Goal: Information Seeking & Learning: Learn about a topic

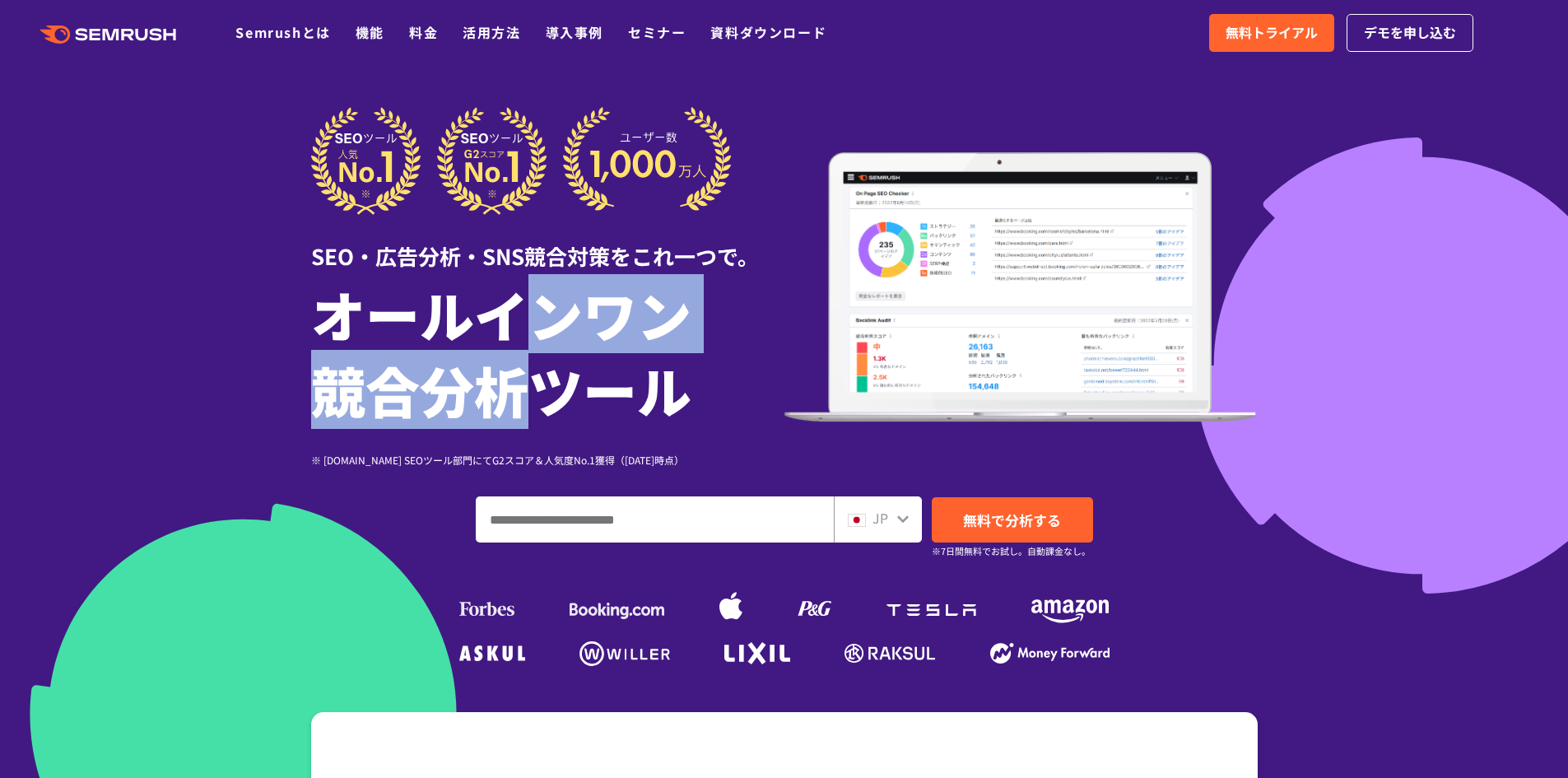
drag, startPoint x: 532, startPoint y: 273, endPoint x: 531, endPoint y: 396, distance: 123.0
click at [531, 396] on div "SEO・広告分析・SNS競合対策をこれ一つで。 オールインワン 競合分析ツール ※ G2.com SEOツール部門にてG2スコア＆人気度No.1獲得（2023…" at bounding box center [547, 287] width 473 height 360
click at [531, 396] on h1 "オールインワン 競合分析ツール" at bounding box center [547, 351] width 473 height 152
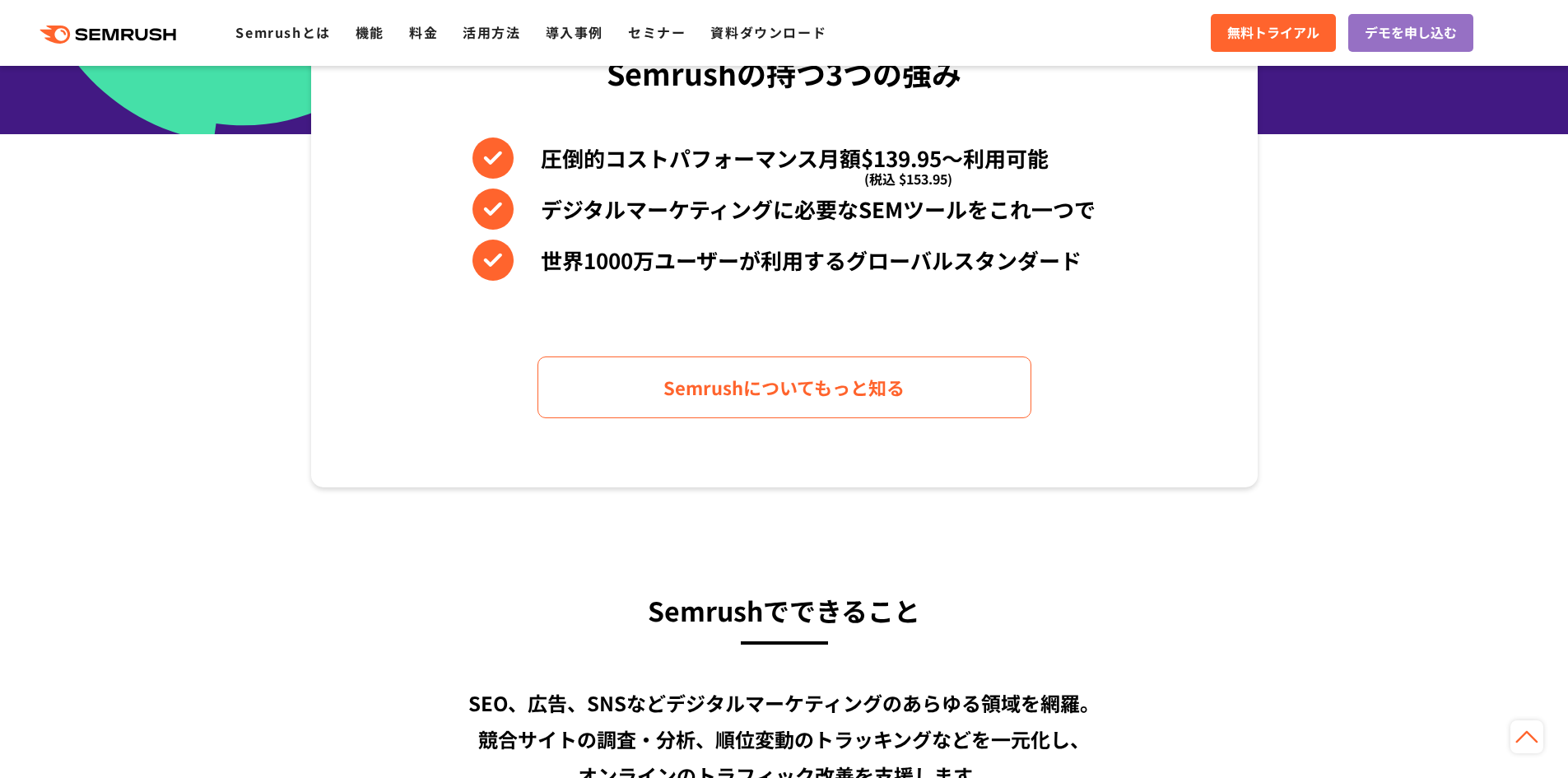
scroll to position [685, 0]
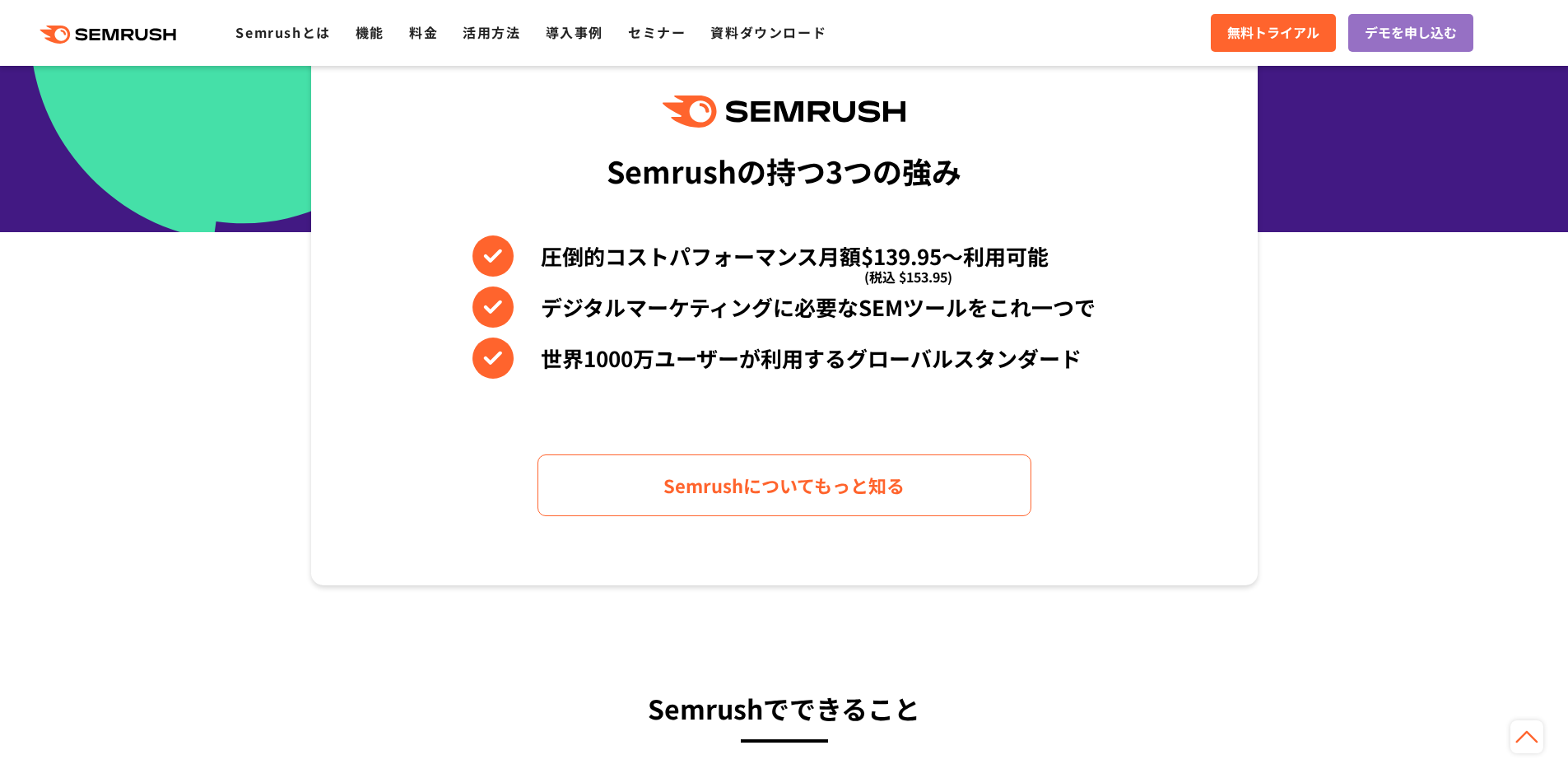
click at [407, 29] on ul "Semrushとは 機能 料金 活用方法 導入事例 セミナー 資料ダウンロード" at bounding box center [543, 32] width 616 height 21
click at [416, 30] on link "料金" at bounding box center [424, 31] width 29 height 19
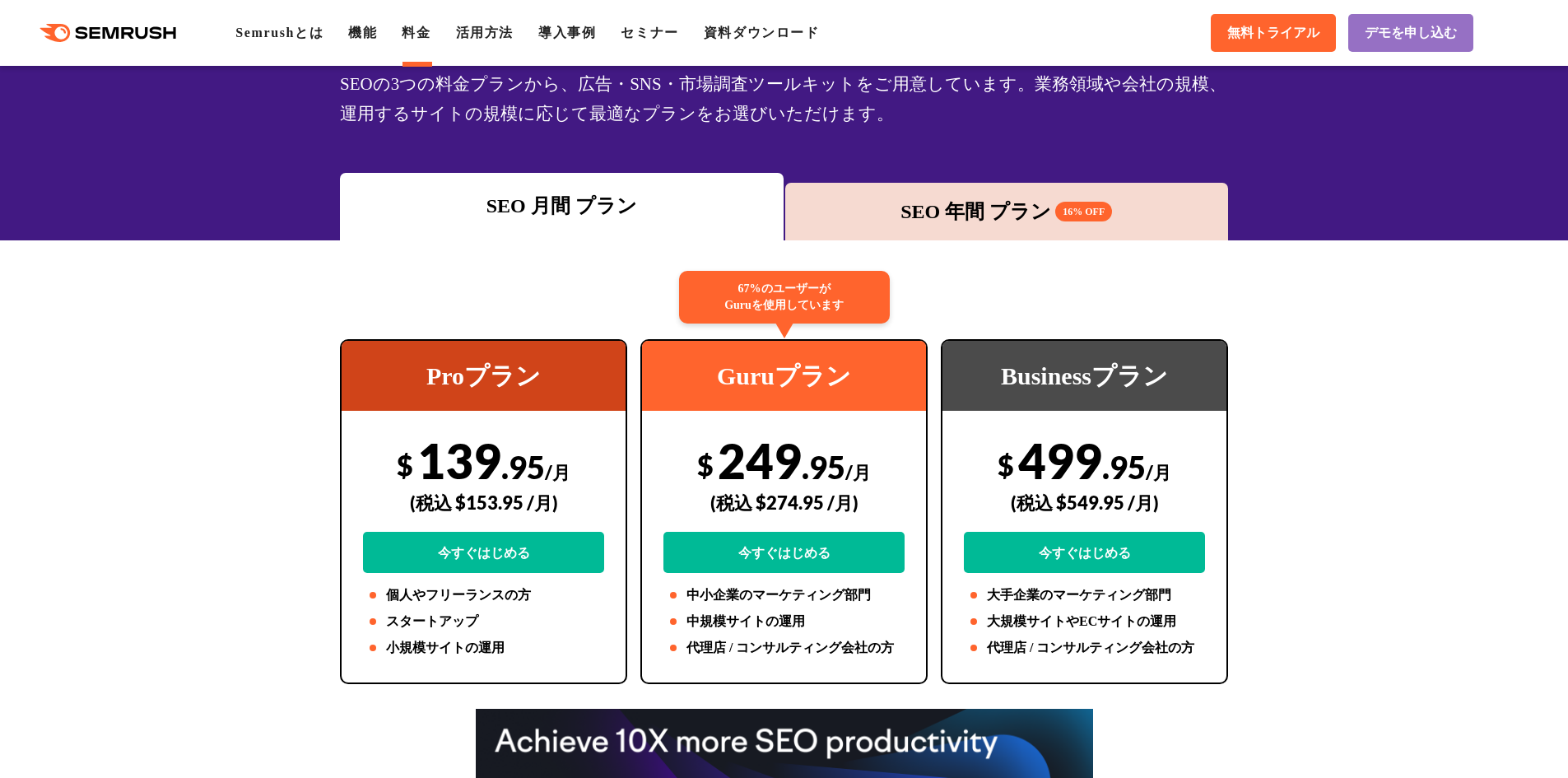
scroll to position [137, 0]
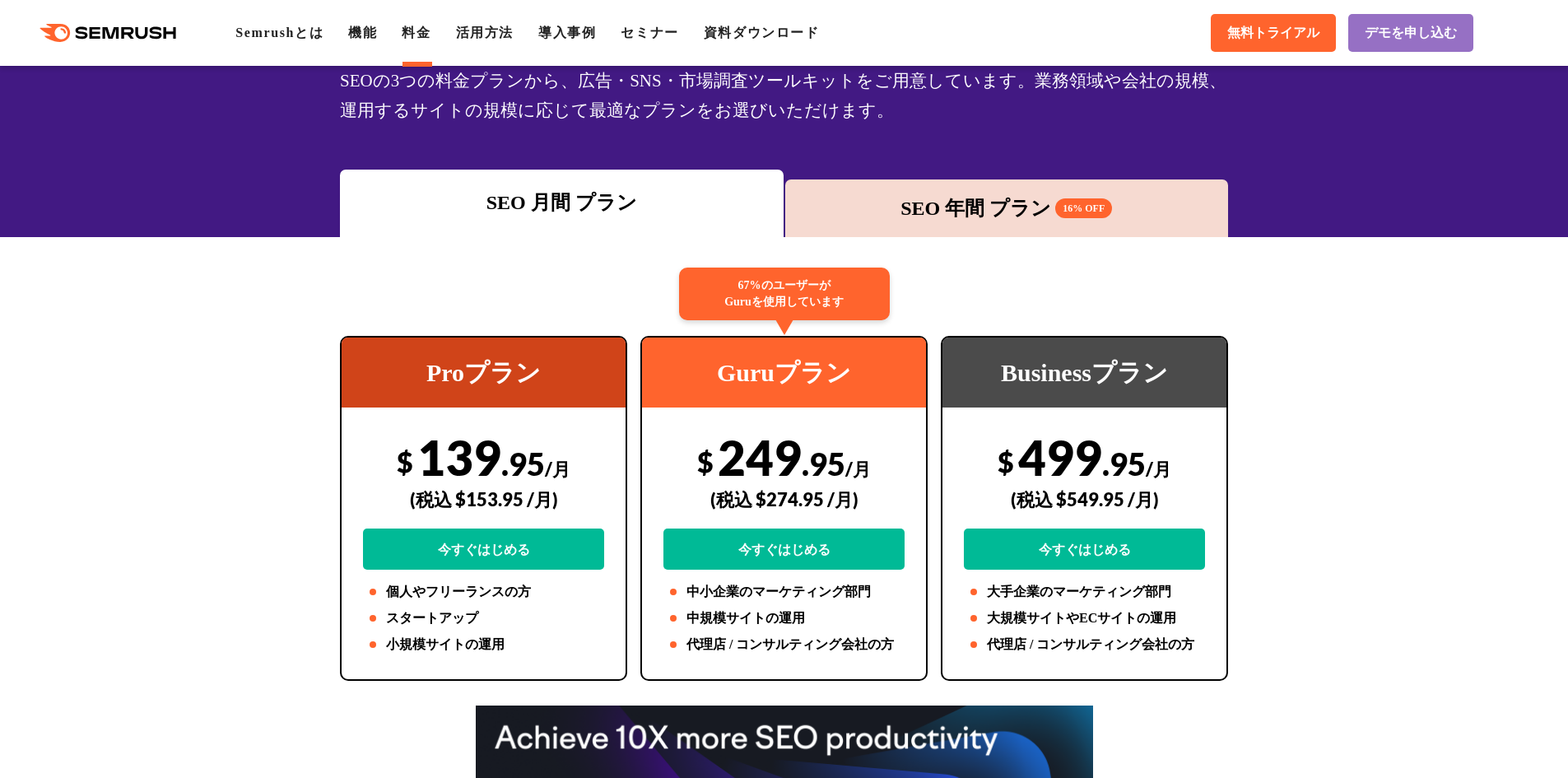
click at [296, 44] on div ".cls {fill: #FF642D;} .cls {fill: #FF642D;} Semrushとは 機能 料金 活用方法 導入事例 セミナー 資料ダウ…" at bounding box center [784, 33] width 1568 height 50
click at [296, 32] on link "Semrushとは" at bounding box center [280, 32] width 88 height 14
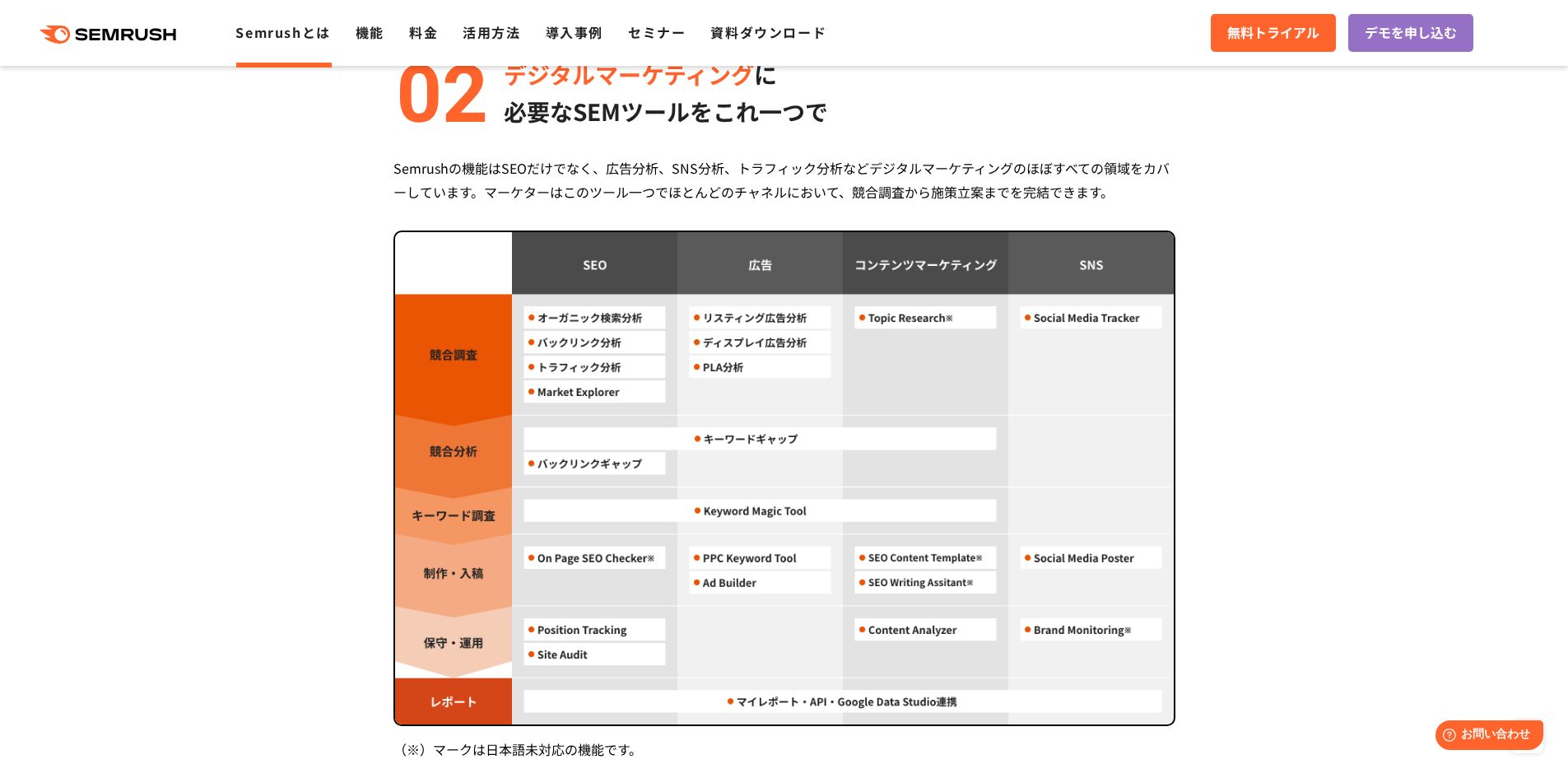
scroll to position [1234, 0]
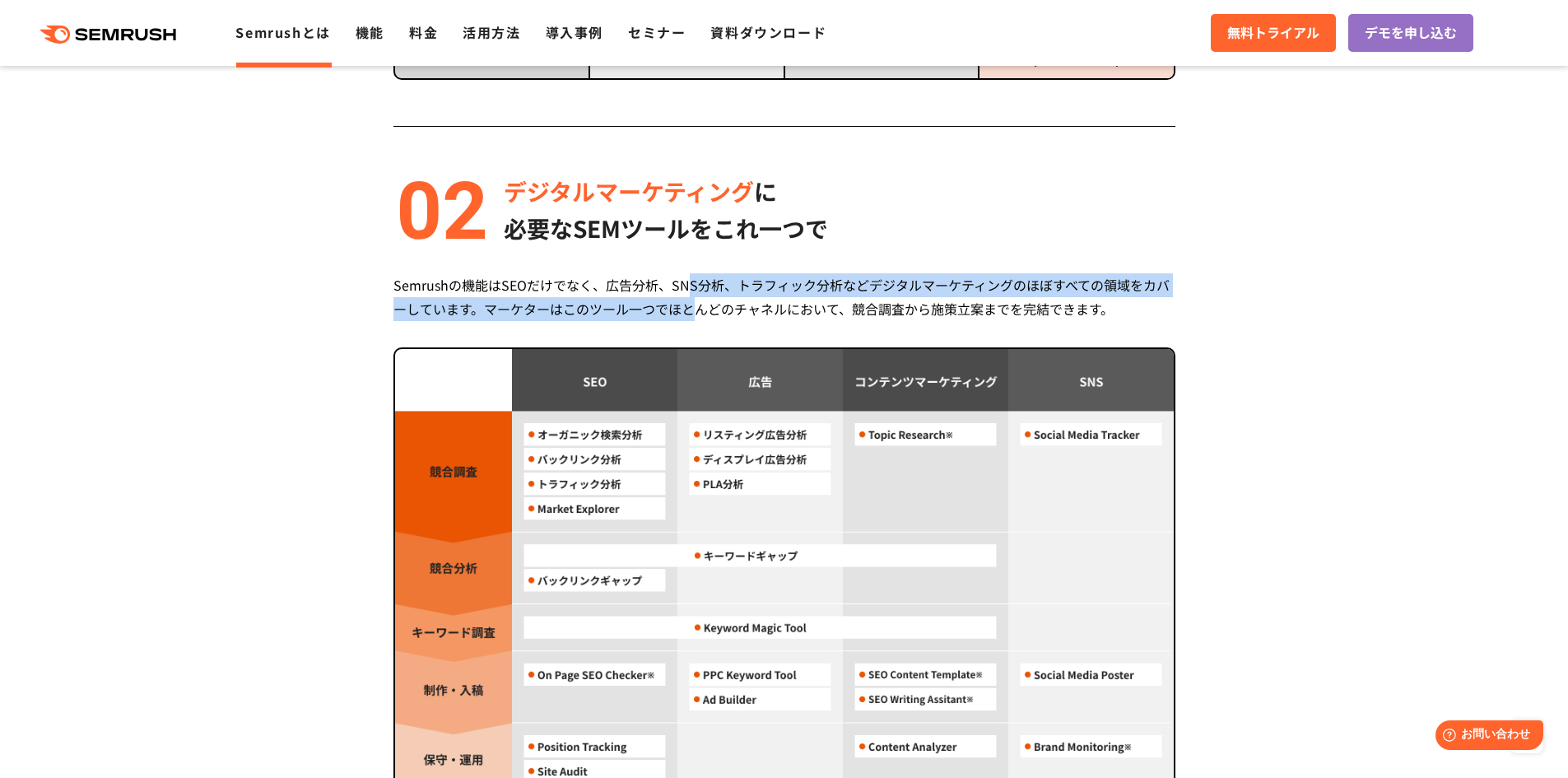
click at [696, 305] on div "Semrushの機能はSEOだけでなく、広告分析、SNS分析、トラフィック分析などデジタルマーケティングのほぼすべての領域をカバーしています。マーケターはこの…" at bounding box center [784, 296] width 781 height 48
drag, startPoint x: 745, startPoint y: 306, endPoint x: 745, endPoint y: 285, distance: 21.0
click at [745, 285] on div "Semrushの機能はSEOだけでなく、広告分析、SNS分析、トラフィック分析などデジタルマーケティングのほぼすべての領域をカバーしています。マーケターはこの…" at bounding box center [784, 296] width 781 height 48
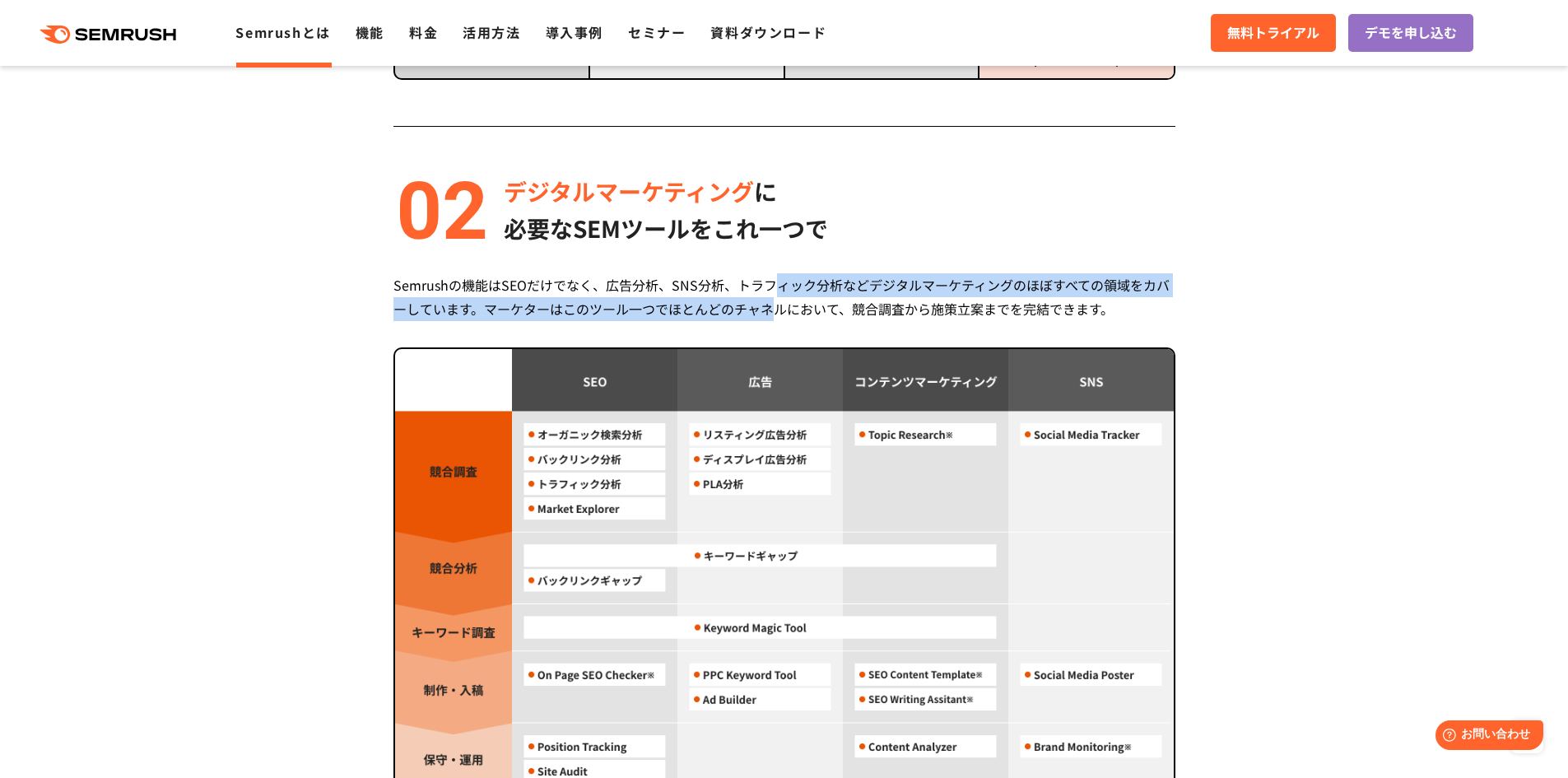
drag, startPoint x: 776, startPoint y: 286, endPoint x: 776, endPoint y: 304, distance: 18.0
click at [776, 304] on div "Semrushの機能はSEOだけでなく、広告分析、SNS分析、トラフィック分析などデジタルマーケティングのほぼすべての領域をカバーしています。マーケターはこの…" at bounding box center [784, 296] width 781 height 48
drag, startPoint x: 804, startPoint y: 302, endPoint x: 804, endPoint y: 282, distance: 20.0
click at [804, 282] on div "Semrushの機能はSEOだけでなく、広告分析、SNS分析、トラフィック分析などデジタルマーケティングのほぼすべての領域をカバーしています。マーケターはこの…" at bounding box center [784, 296] width 781 height 48
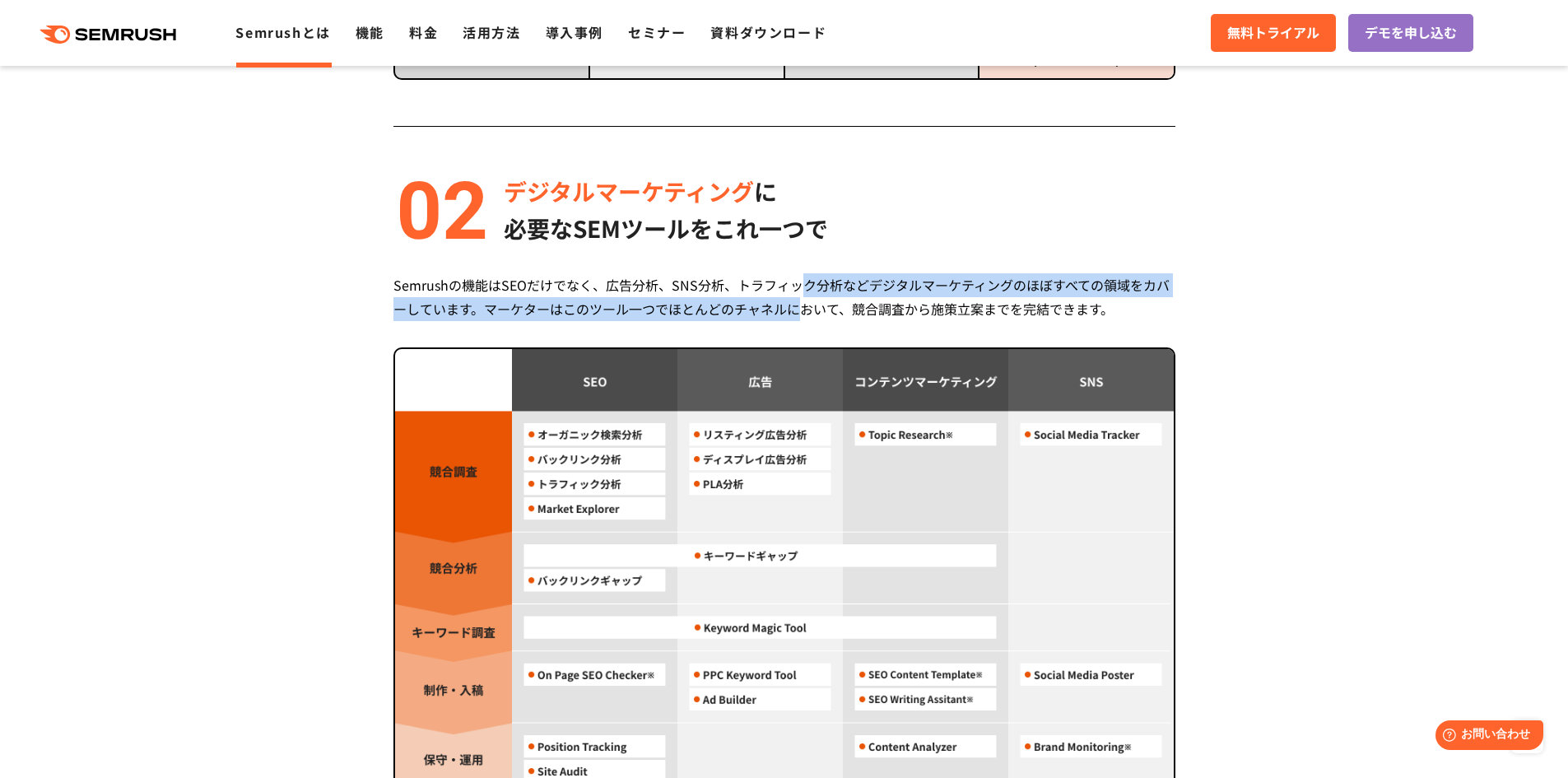
click at [804, 282] on div "Semrushの機能はSEOだけでなく、広告分析、SNS分析、トラフィック分析などデジタルマーケティングのほぼすべての領域をカバーしています。マーケターはこの…" at bounding box center [784, 296] width 781 height 48
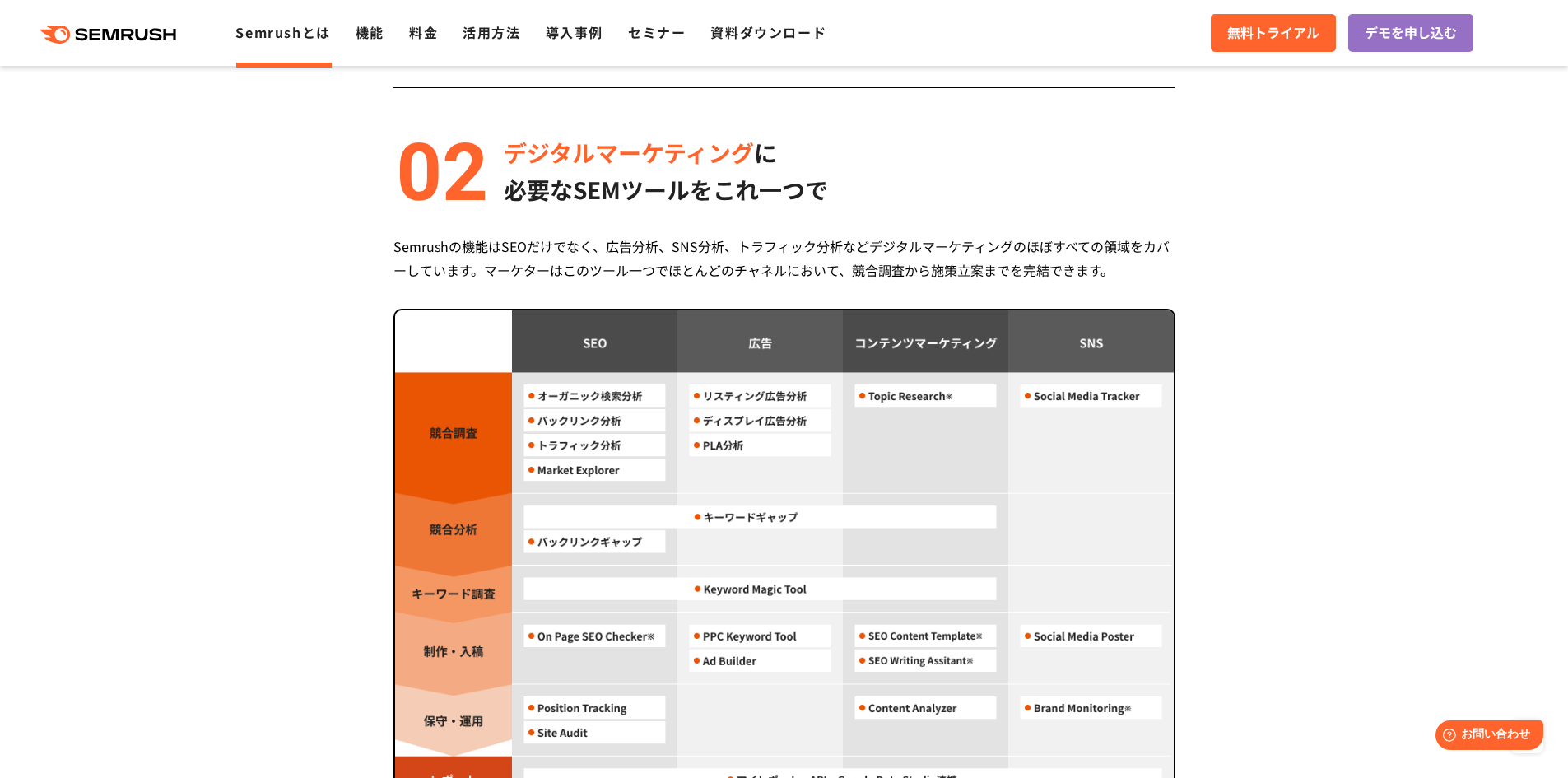
scroll to position [1097, 0]
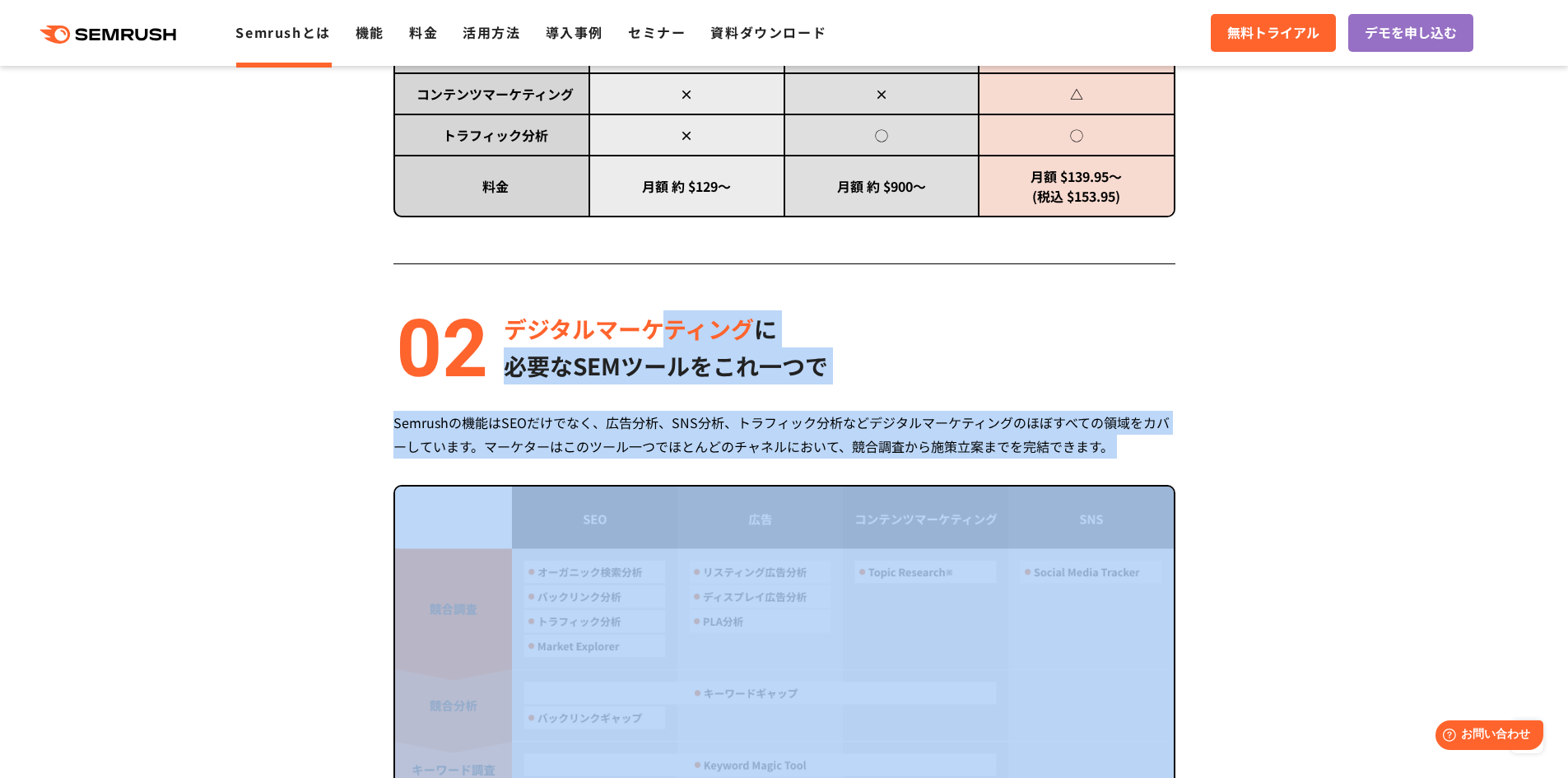
drag, startPoint x: 653, startPoint y: 344, endPoint x: 645, endPoint y: 482, distance: 138.2
click at [644, 485] on div "デジタルマーケティング に 必要なSEMツールをこれ一つで Semrushの機能はSEOだけでなく、広告分析、SNS分析、トラフィック分析などデジタルマーケテ…" at bounding box center [784, 685] width 781 height 751
click at [645, 482] on div "デジタルマーケティング に 必要なSEMツールをこれ一つで Semrushの機能はSEOだけでなく、広告分析、SNS分析、トラフィック分析などデジタルマーケテ…" at bounding box center [784, 685] width 781 height 751
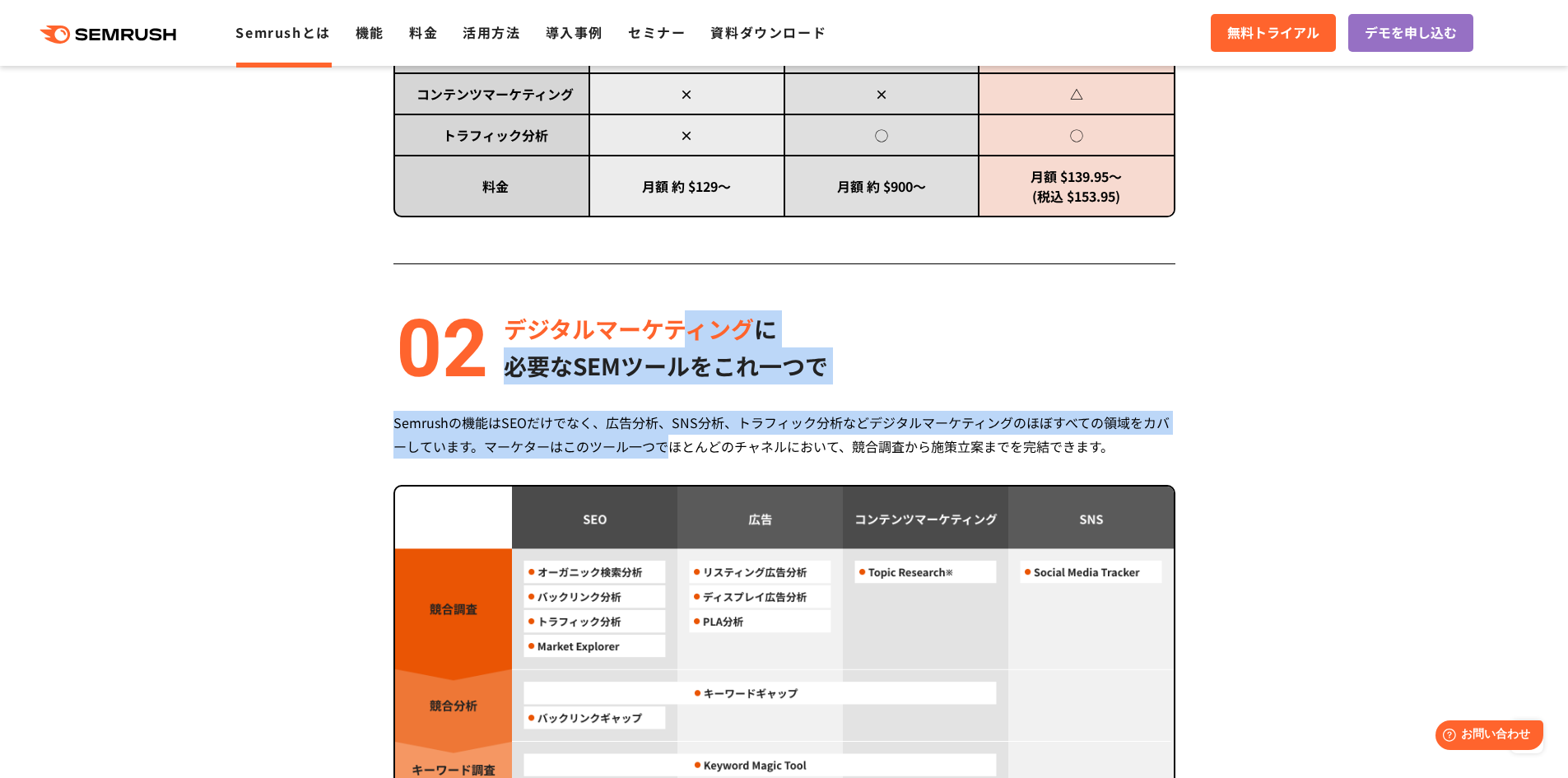
drag, startPoint x: 663, startPoint y: 452, endPoint x: 691, endPoint y: 323, distance: 132.0
click at [691, 323] on div "デジタルマーケティング に 必要なSEMツールをこれ一つで Semrushの機能はSEOだけでなく、広告分析、SNS分析、トラフィック分析などデジタルマーケテ…" at bounding box center [784, 685] width 781 height 751
click at [691, 323] on span "デジタルマーケティング" at bounding box center [628, 328] width 250 height 33
drag, startPoint x: 645, startPoint y: 325, endPoint x: 642, endPoint y: 454, distance: 129.0
click at [642, 454] on div "デジタルマーケティング に 必要なSEMツールをこれ一つで Semrushの機能はSEOだけでなく、広告分析、SNS分析、トラフィック分析などデジタルマーケテ…" at bounding box center [784, 685] width 781 height 751
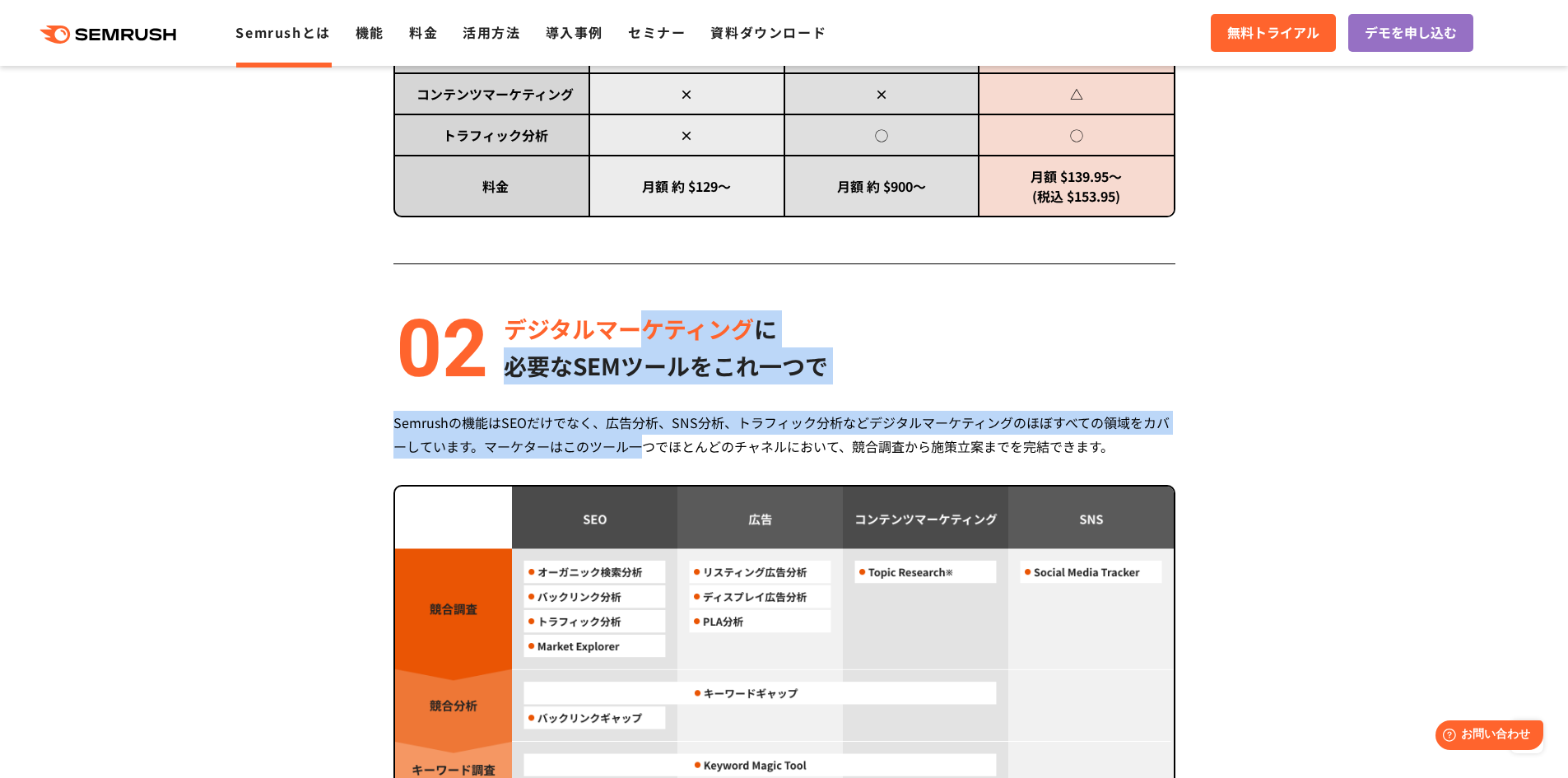
click at [642, 454] on div "Semrushの機能はSEOだけでなく、広告分析、SNS分析、トラフィック分析などデジタルマーケティングのほぼすべての領域をカバーしています。マーケターはこの…" at bounding box center [784, 434] width 781 height 48
drag, startPoint x: 692, startPoint y: 443, endPoint x: 692, endPoint y: 322, distance: 121.0
click at [692, 322] on div "デジタルマーケティング に 必要なSEMツールをこれ一つで Semrushの機能はSEOだけでなく、広告分析、SNS分析、トラフィック分析などデジタルマーケテ…" at bounding box center [784, 685] width 781 height 751
click at [692, 322] on span "デジタルマーケティング" at bounding box center [628, 328] width 250 height 33
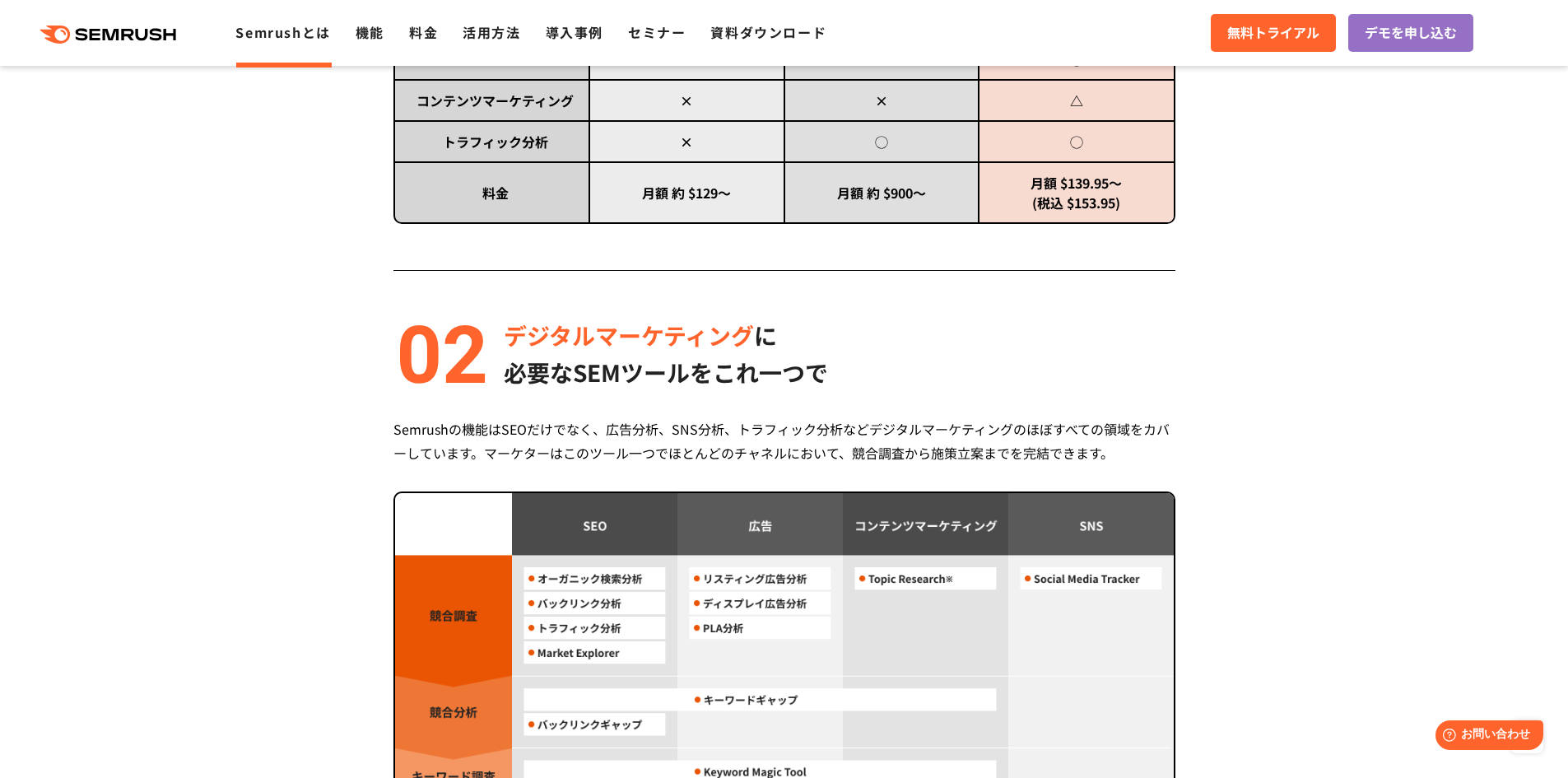
scroll to position [961, 0]
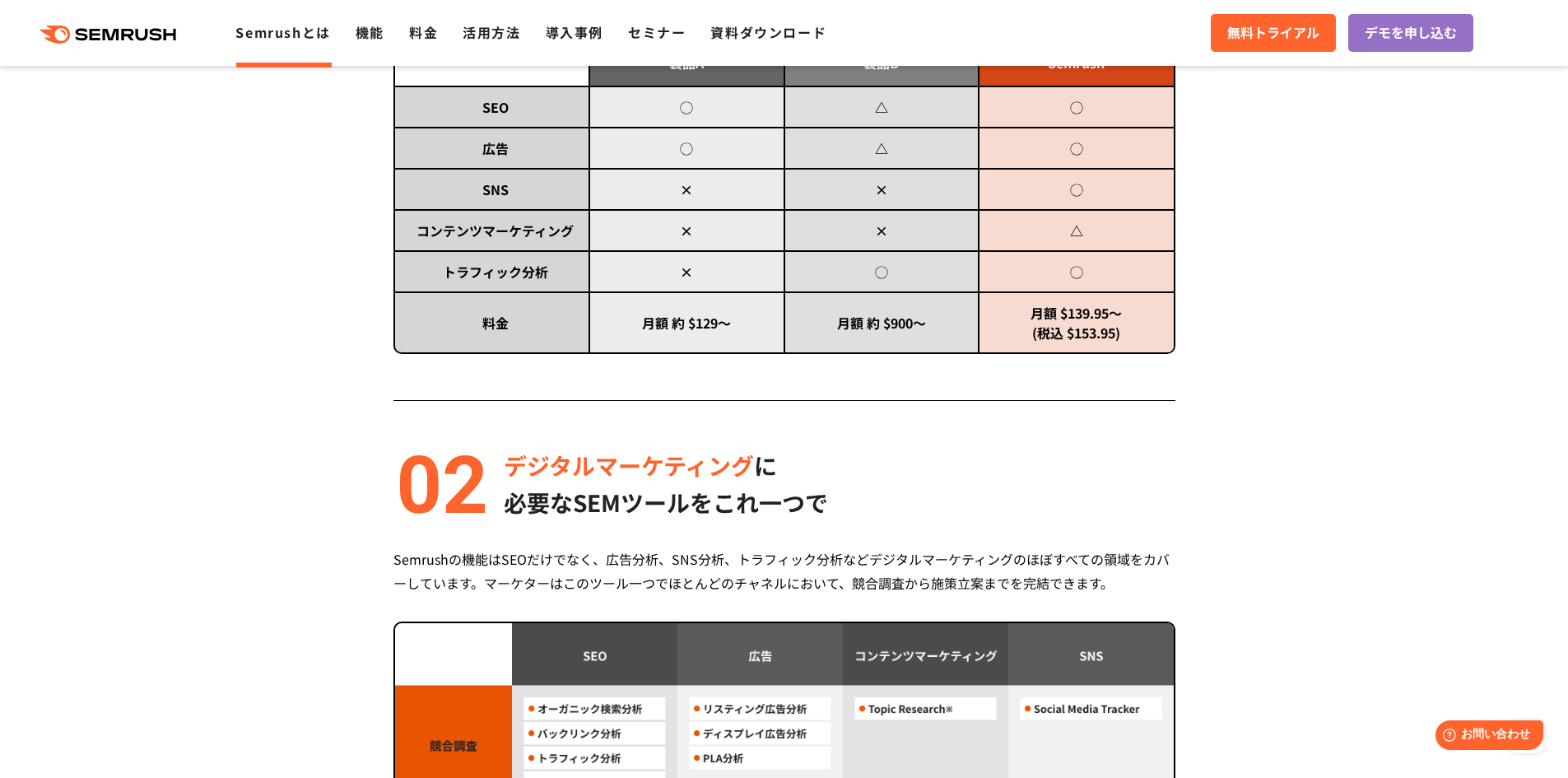
click at [444, 27] on ul "Semrushとは 機能 料金 活用方法 導入事例 セミナー 資料ダウンロード" at bounding box center [543, 32] width 616 height 21
click at [431, 32] on link "料金" at bounding box center [424, 31] width 29 height 19
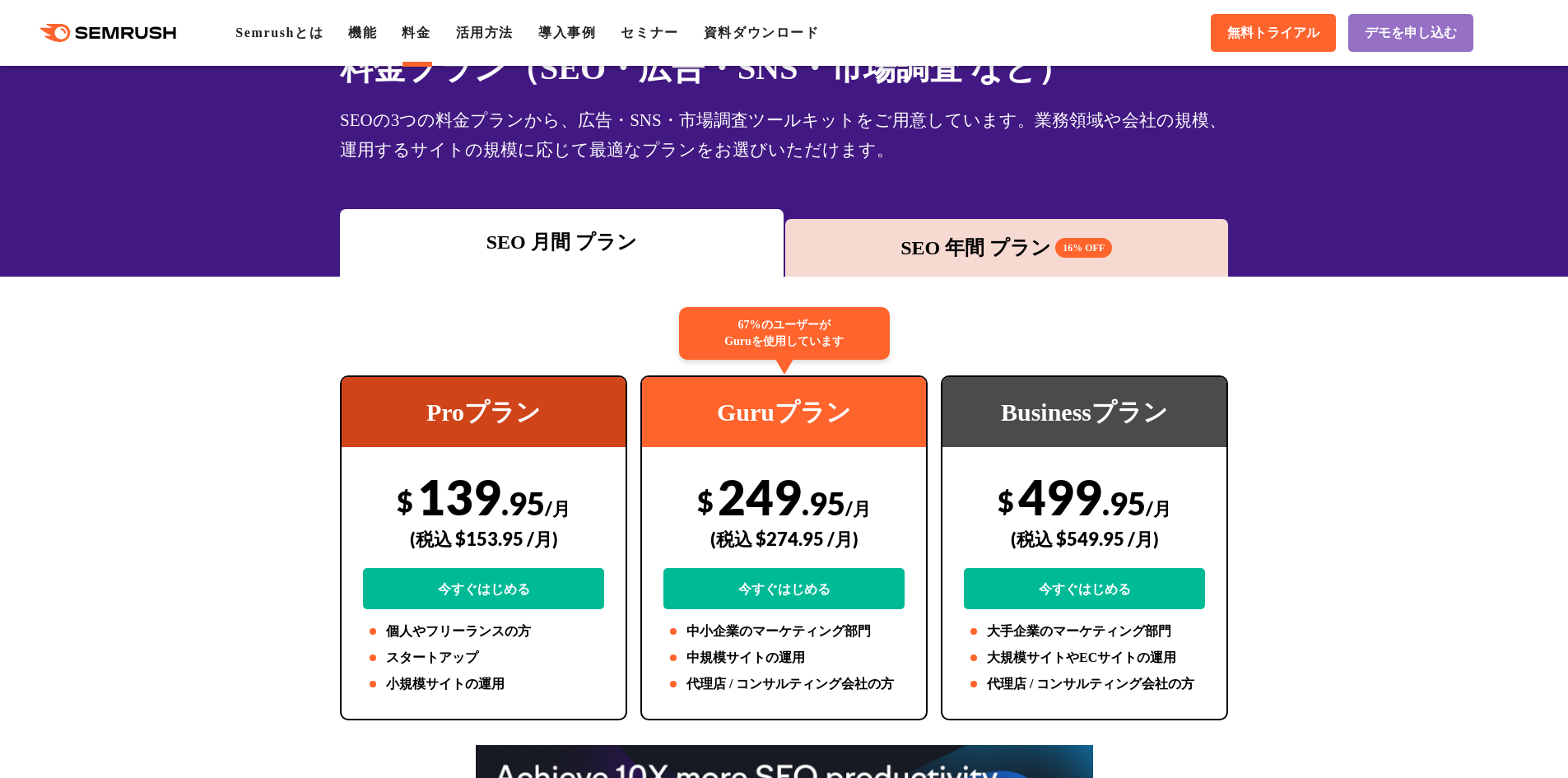
scroll to position [137, 0]
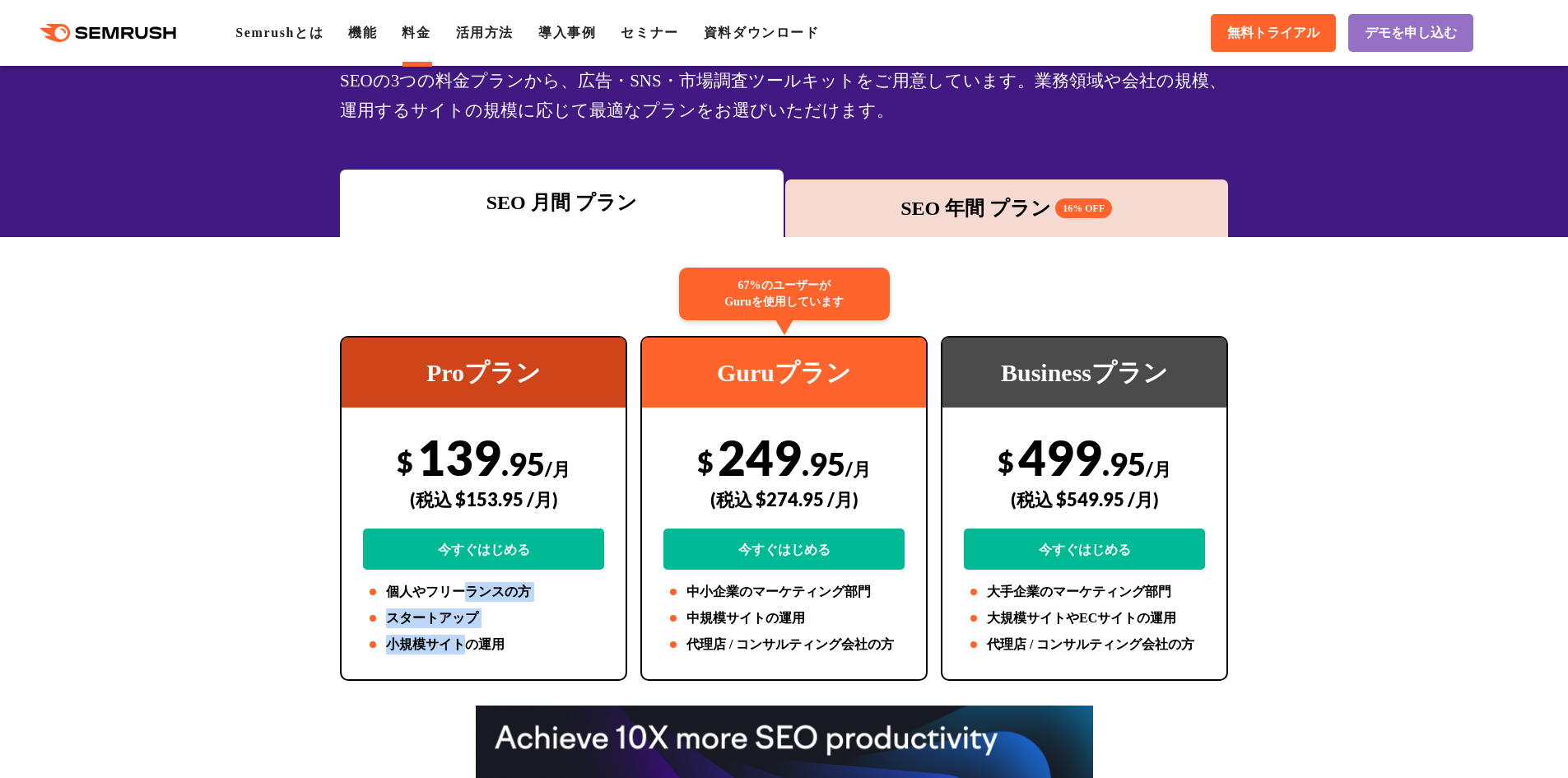
drag, startPoint x: 460, startPoint y: 609, endPoint x: 462, endPoint y: 645, distance: 36.1
click at [462, 645] on ul "個人やフリーランスの方 スタートアップ 小規模サイトの運用" at bounding box center [483, 618] width 241 height 72
click at [462, 645] on li "小規模サイトの運用" at bounding box center [483, 644] width 241 height 19
drag, startPoint x: 480, startPoint y: 643, endPoint x: 474, endPoint y: 604, distance: 39.5
click at [474, 604] on ul "個人やフリーランスの方 スタートアップ 小規模サイトの運用" at bounding box center [483, 618] width 241 height 72
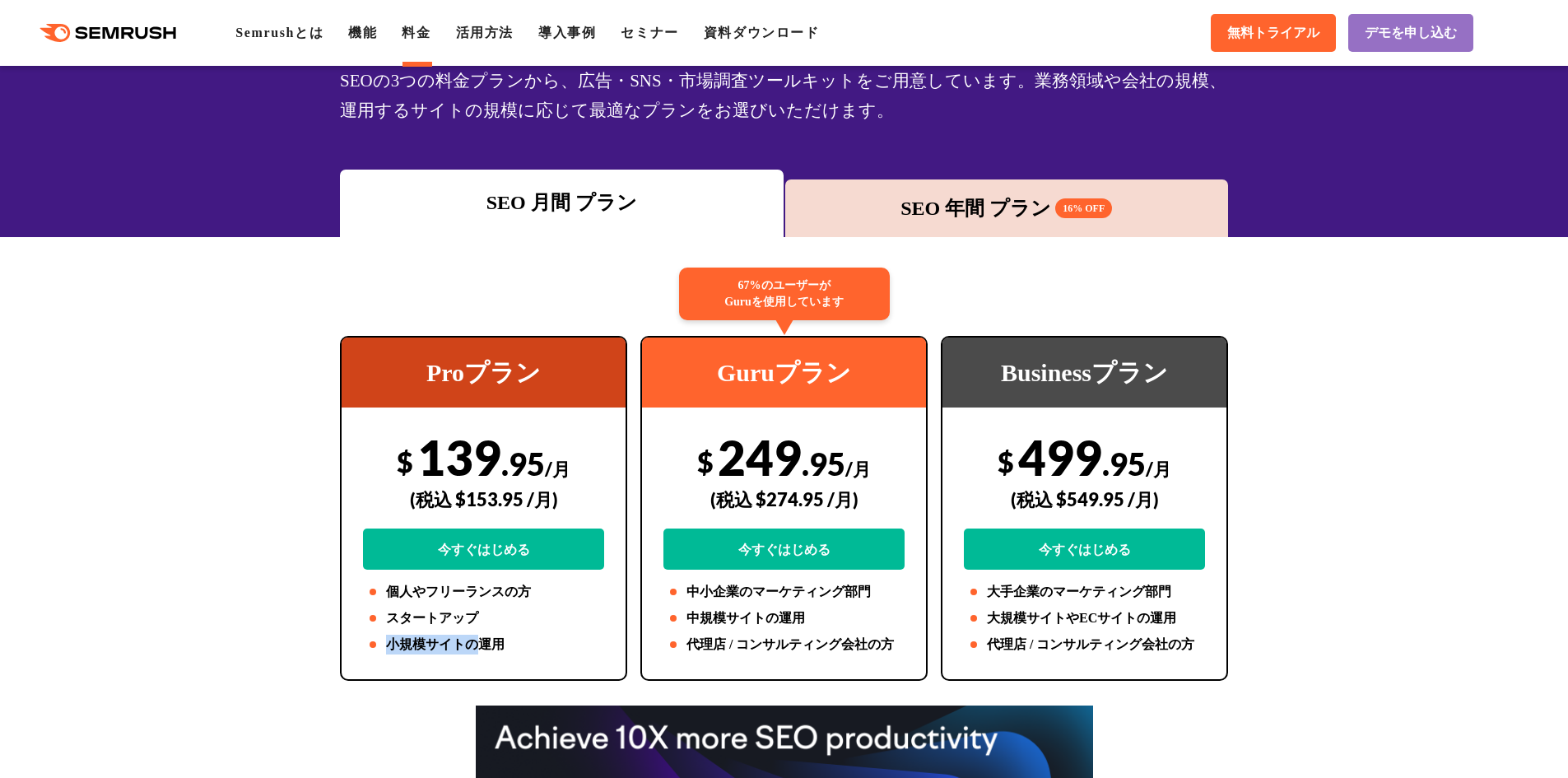
click at [474, 605] on ul "個人やフリーランスの方 スタートアップ 小規模サイトの運用" at bounding box center [483, 618] width 241 height 72
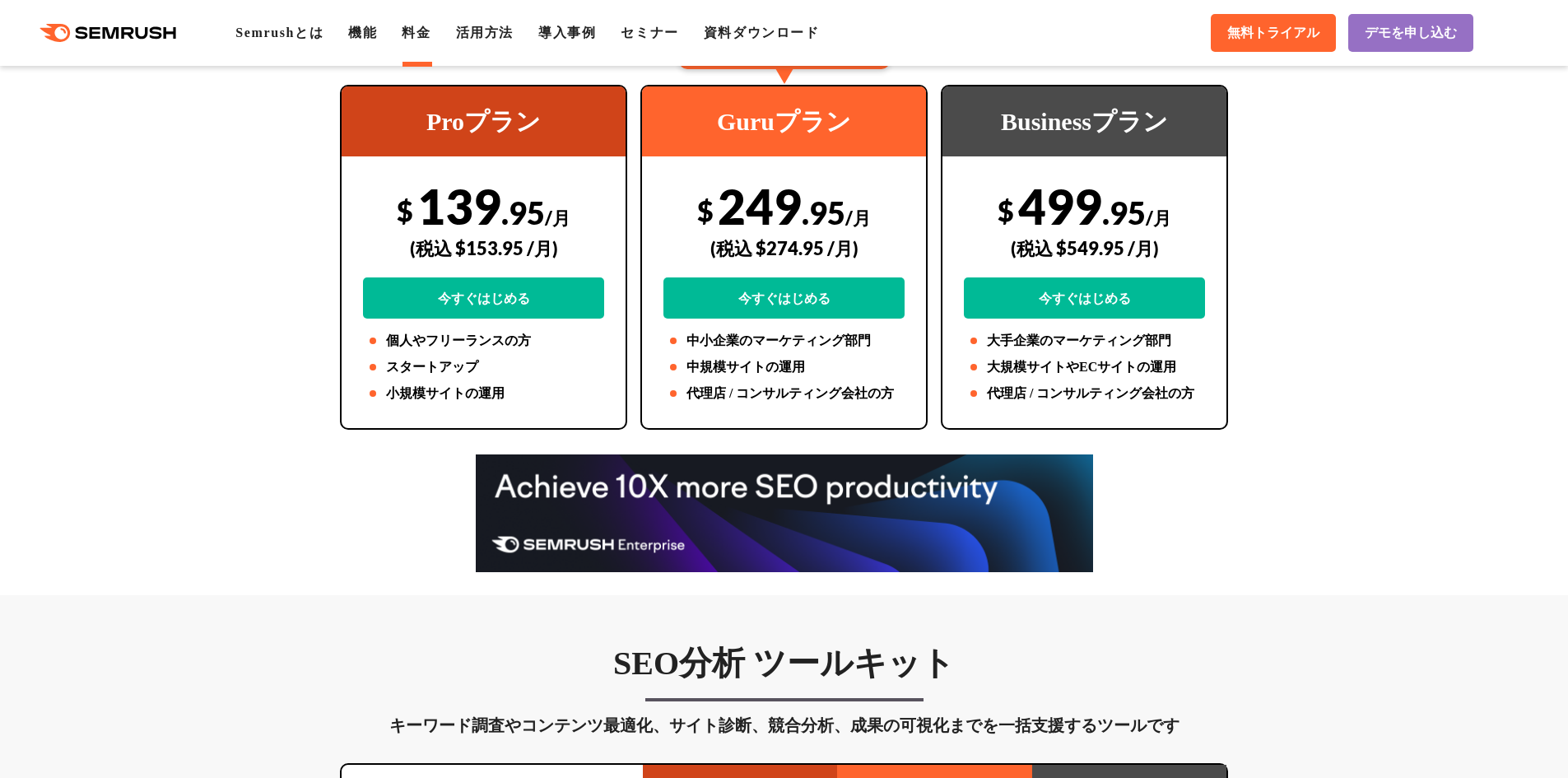
scroll to position [412, 0]
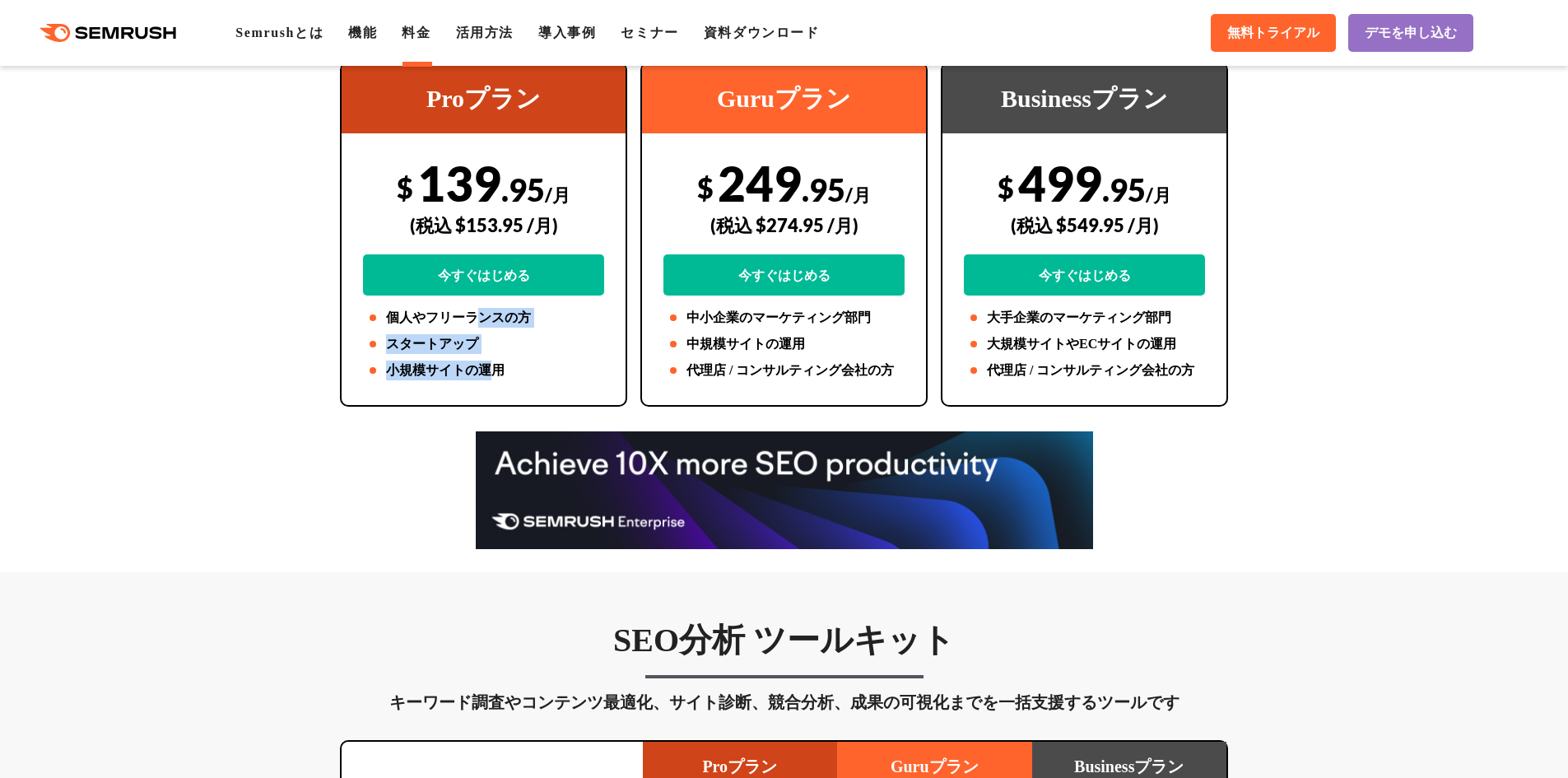
drag, startPoint x: 489, startPoint y: 366, endPoint x: 476, endPoint y: 312, distance: 55.5
click at [476, 312] on ul "個人やフリーランスの方 スタートアップ 小規模サイトの運用" at bounding box center [483, 344] width 241 height 72
click at [476, 312] on li "個人やフリーランスの方" at bounding box center [483, 317] width 241 height 19
drag, startPoint x: 468, startPoint y: 327, endPoint x: 468, endPoint y: 375, distance: 48.0
click at [468, 375] on ul "個人やフリーランスの方 スタートアップ 小規模サイトの運用" at bounding box center [483, 344] width 241 height 72
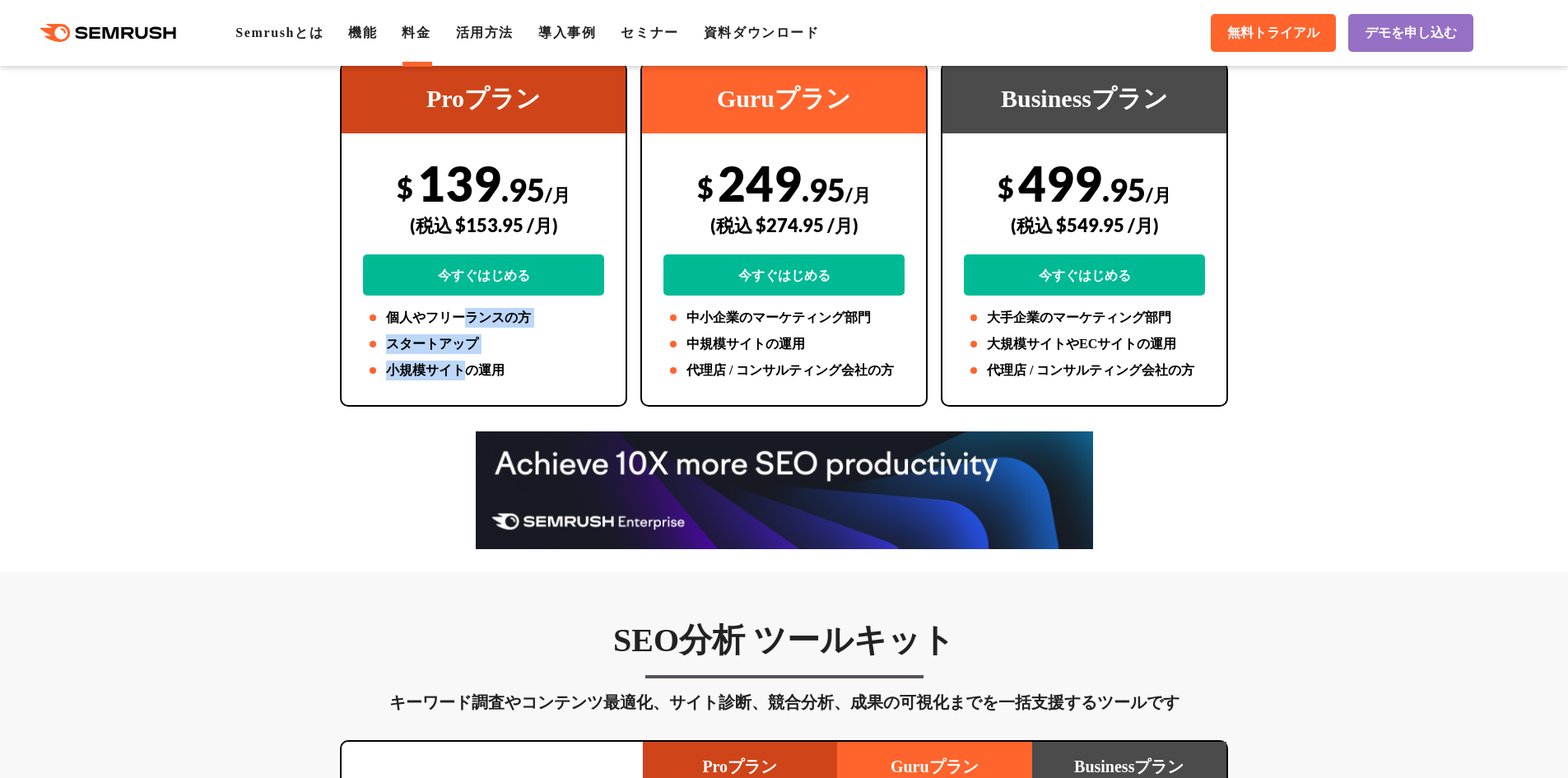
click at [468, 375] on li "小規模サイトの運用" at bounding box center [483, 370] width 241 height 19
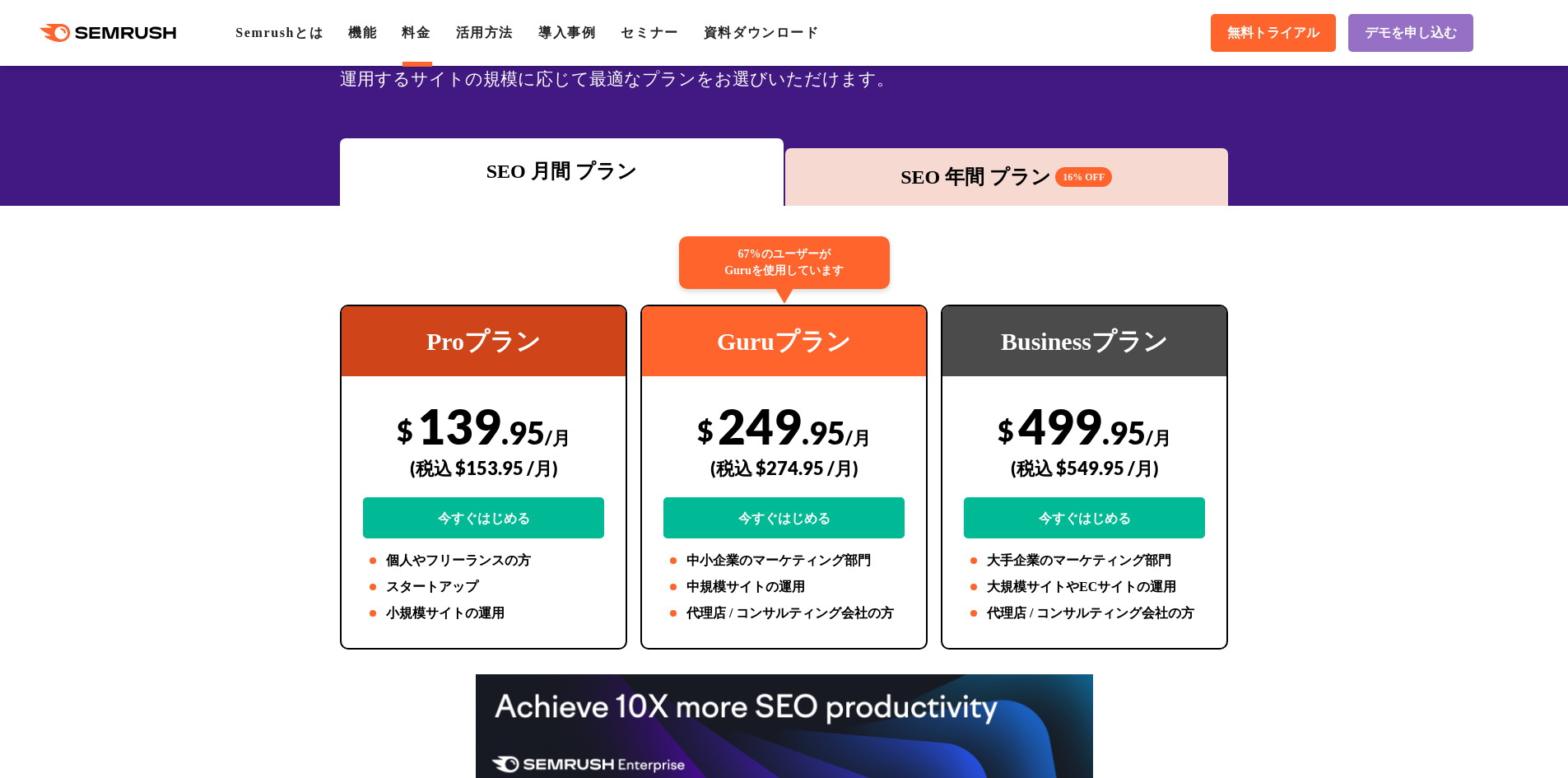
scroll to position [137, 0]
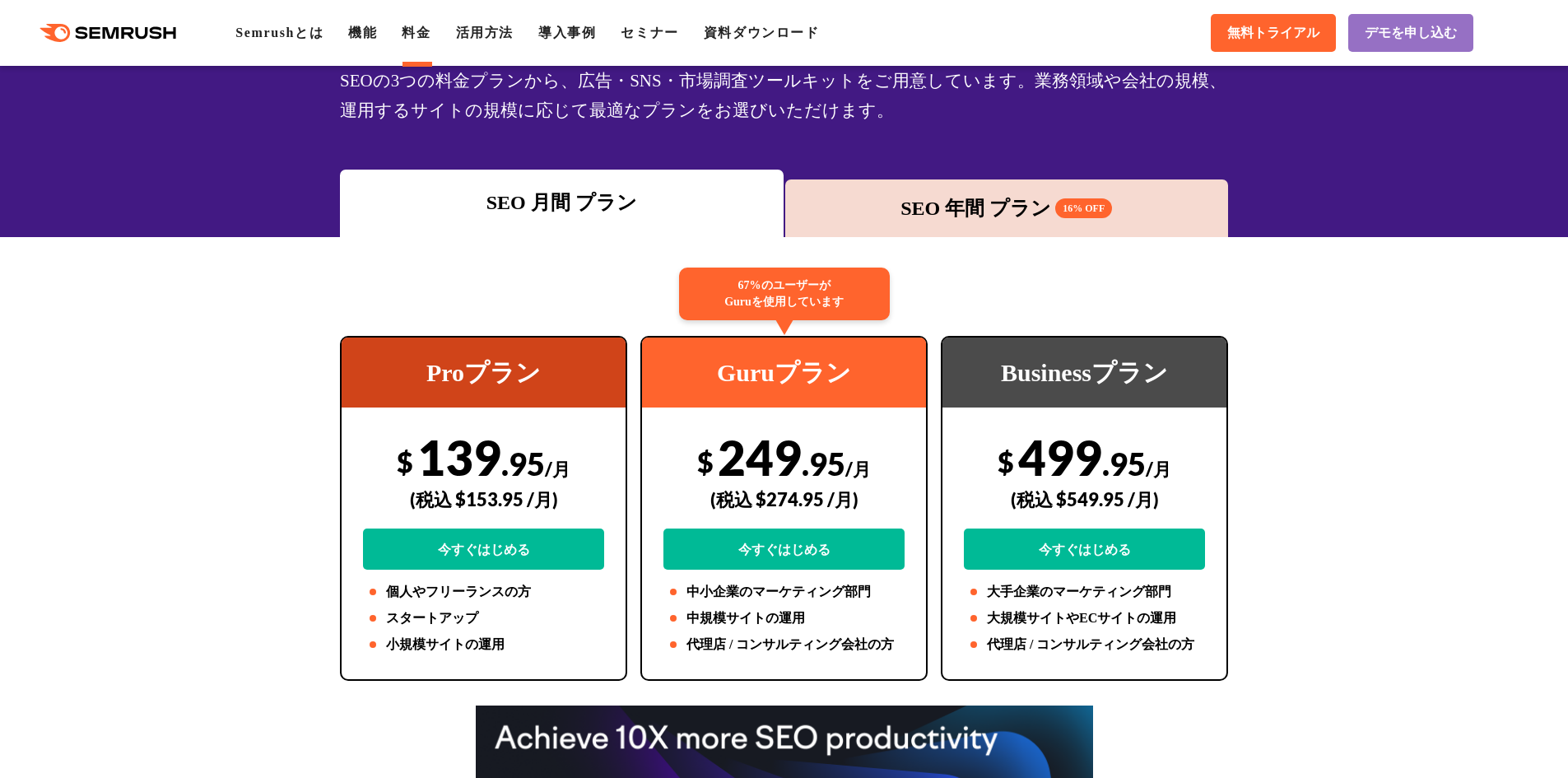
click at [908, 225] on div "SEO 年間 プラン 16% OFF" at bounding box center [1006, 208] width 444 height 57
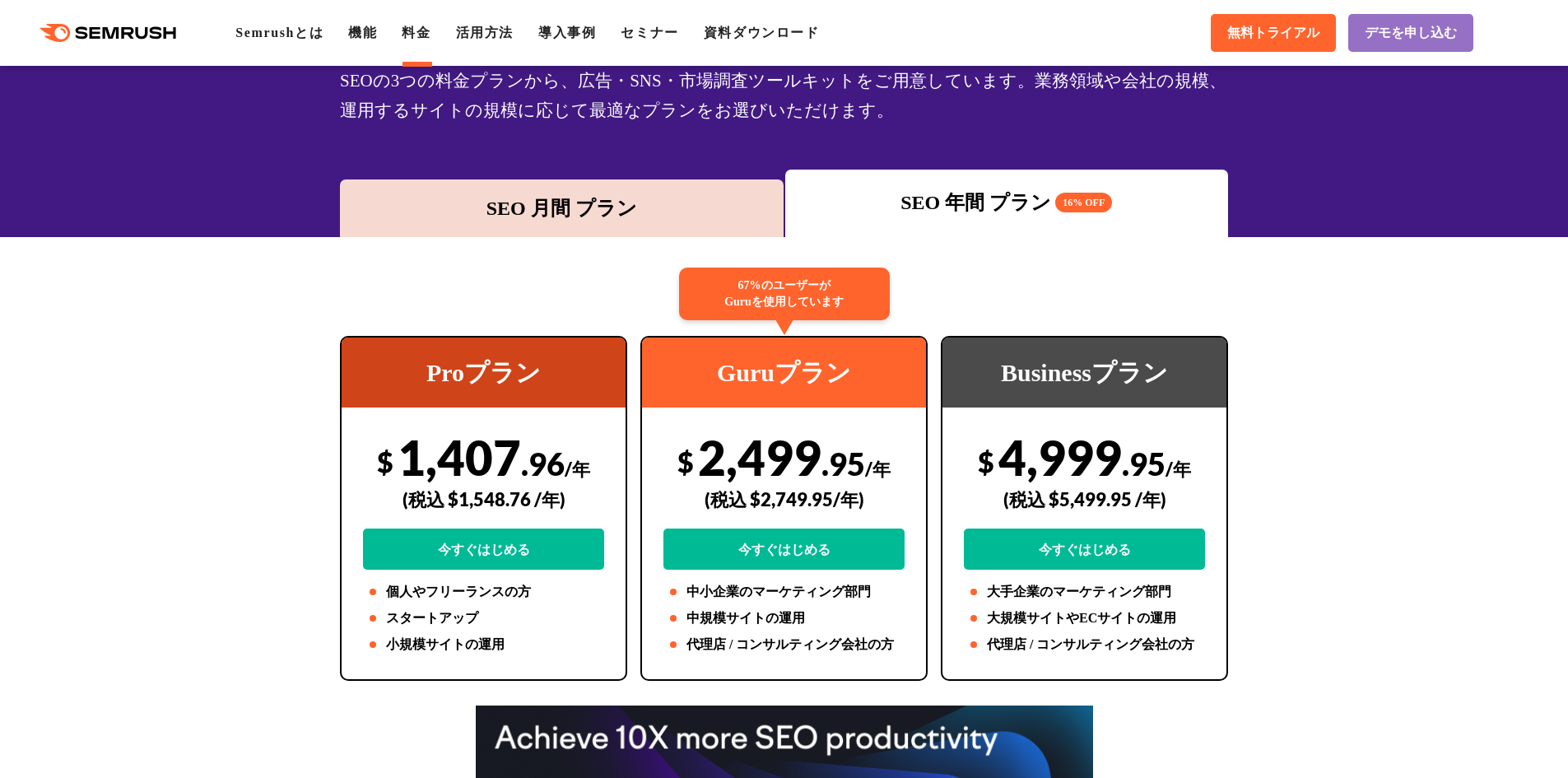
click at [690, 216] on div "SEO 月間 プラン" at bounding box center [561, 208] width 427 height 29
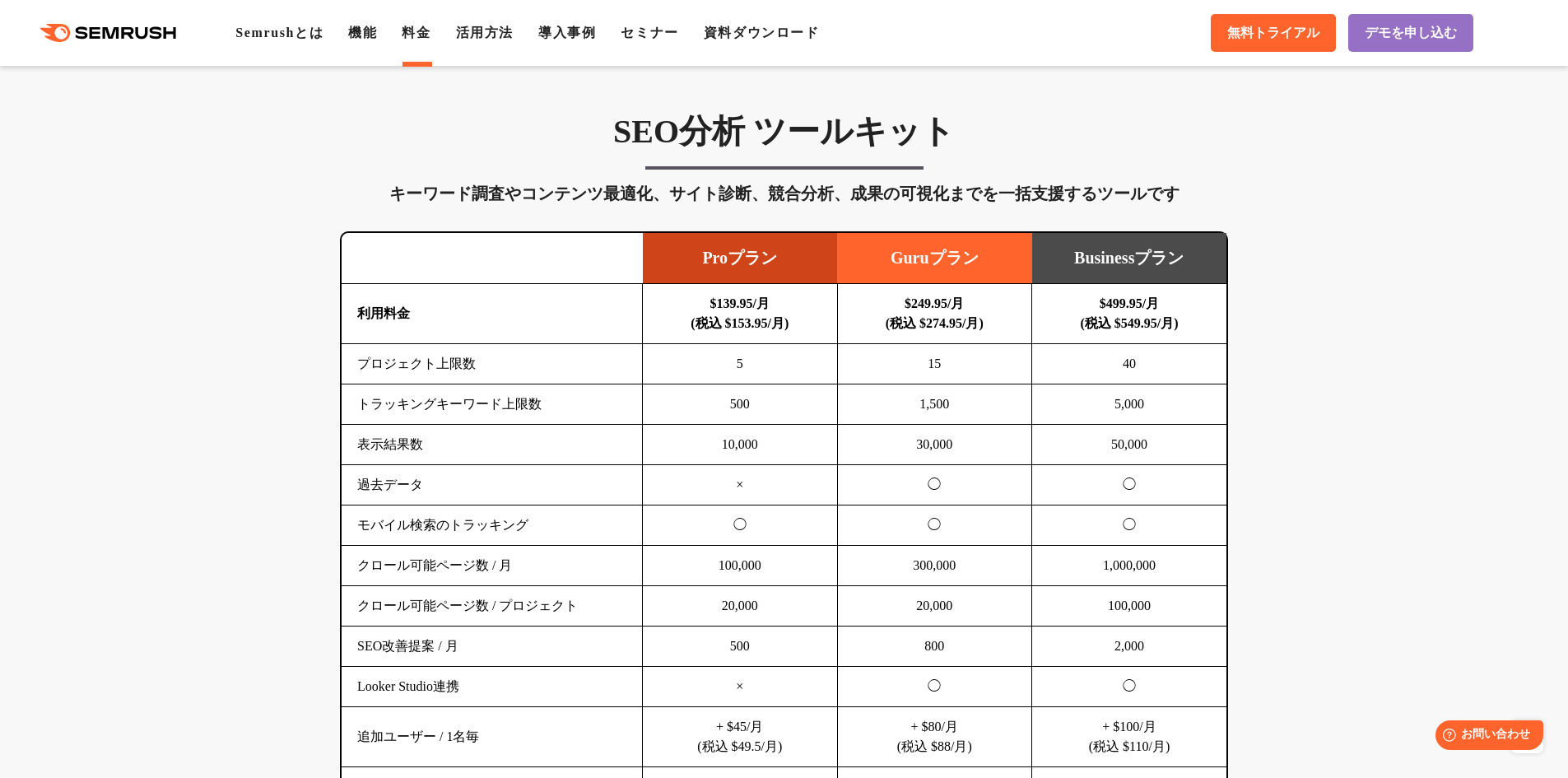
scroll to position [961, 0]
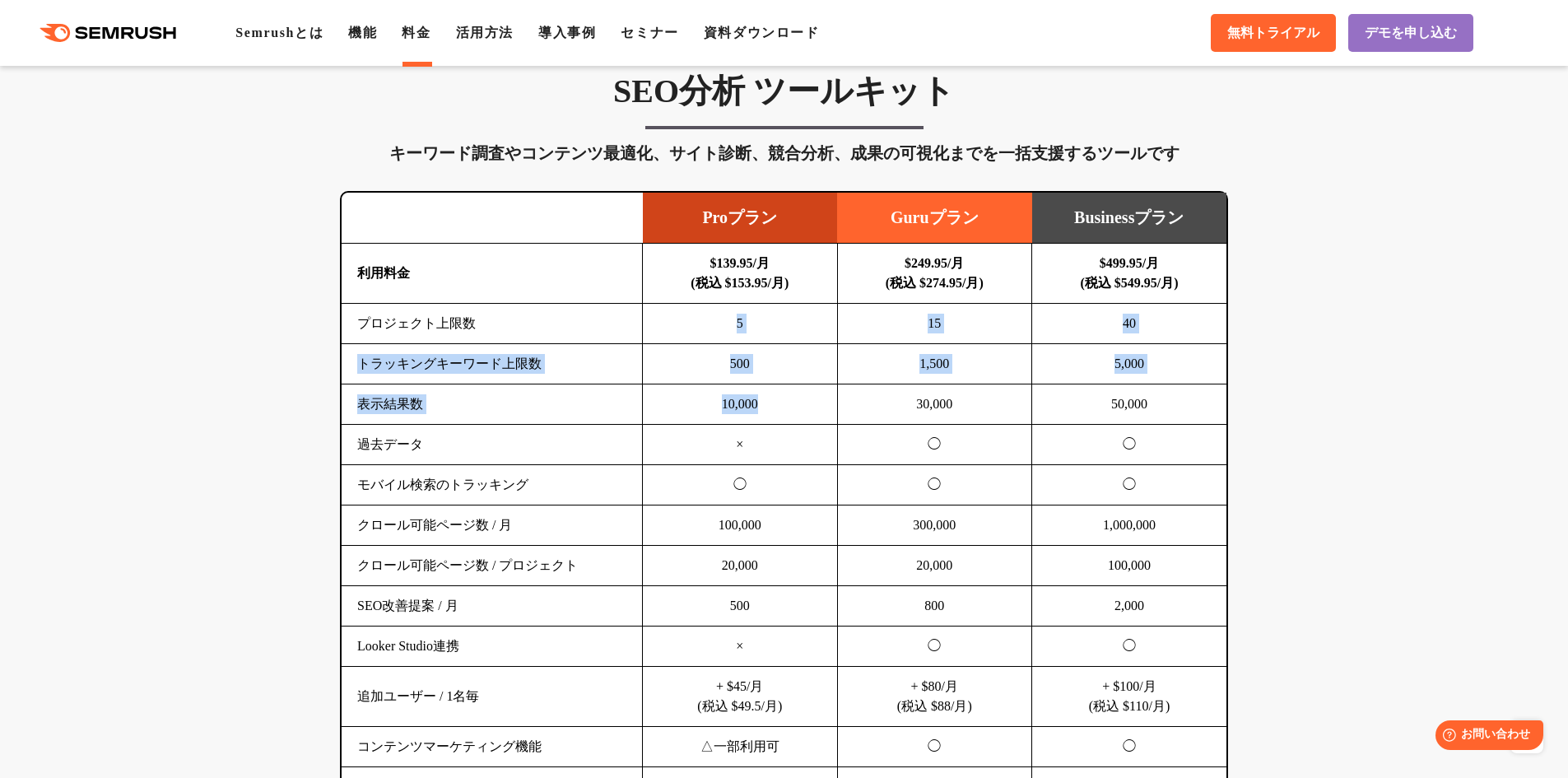
drag, startPoint x: 744, startPoint y: 354, endPoint x: 760, endPoint y: 392, distance: 41.2
click at [760, 392] on tbody "利用料金 $139.95/月 (税込 $153.95/月) $249.95/月 (税込 $274.95/月) $499.95/月 (税込 $549.95/月)…" at bounding box center [784, 525] width 885 height 563
click at [760, 392] on td "10,000" at bounding box center [740, 404] width 195 height 40
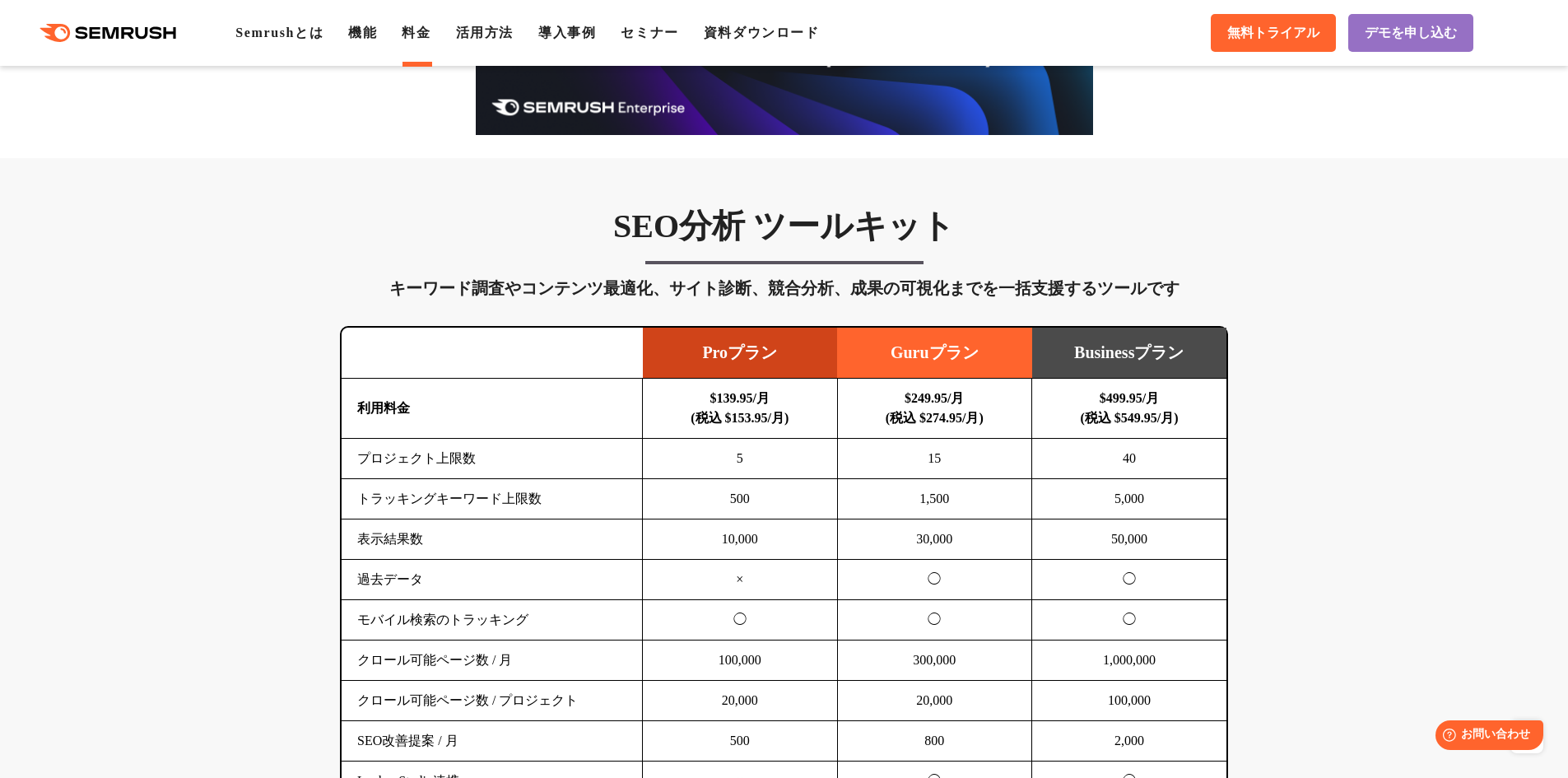
scroll to position [685, 0]
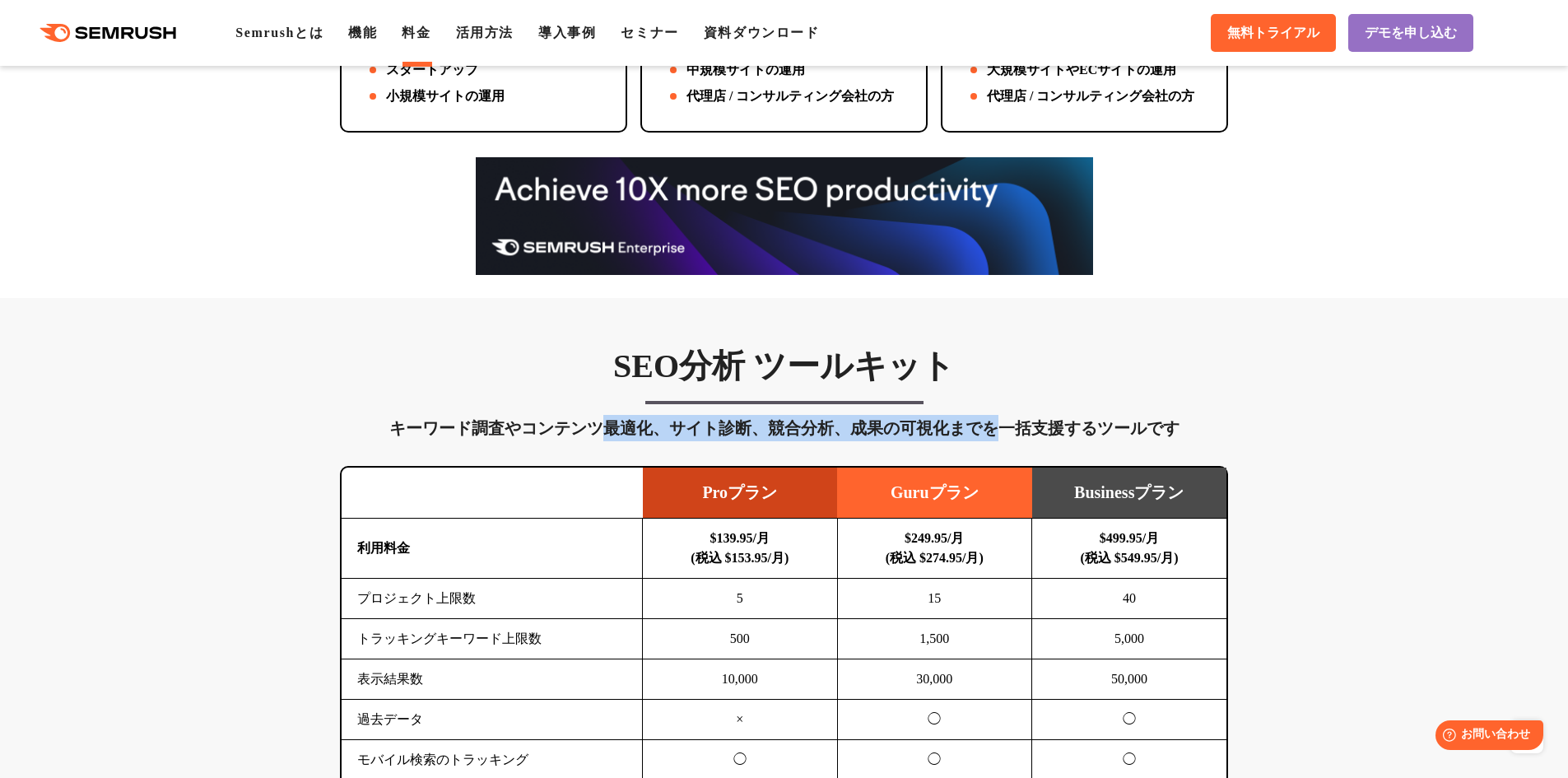
drag, startPoint x: 995, startPoint y: 436, endPoint x: 597, endPoint y: 441, distance: 398.0
click at [597, 441] on div "キーワード調査やコンテンツ最適化、サイト診断、競合分析、成果の可視化までを一括支援するツールです" at bounding box center [784, 428] width 888 height 26
click at [596, 441] on div "キーワード調査やコンテンツ最適化、サイト診断、競合分析、成果の可視化までを一括支援するツールです" at bounding box center [784, 428] width 888 height 26
drag, startPoint x: 535, startPoint y: 431, endPoint x: 989, endPoint y: 431, distance: 454.0
click at [989, 431] on div "キーワード調査やコンテンツ最適化、サイト診断、競合分析、成果の可視化までを一括支援するツールです" at bounding box center [784, 428] width 888 height 26
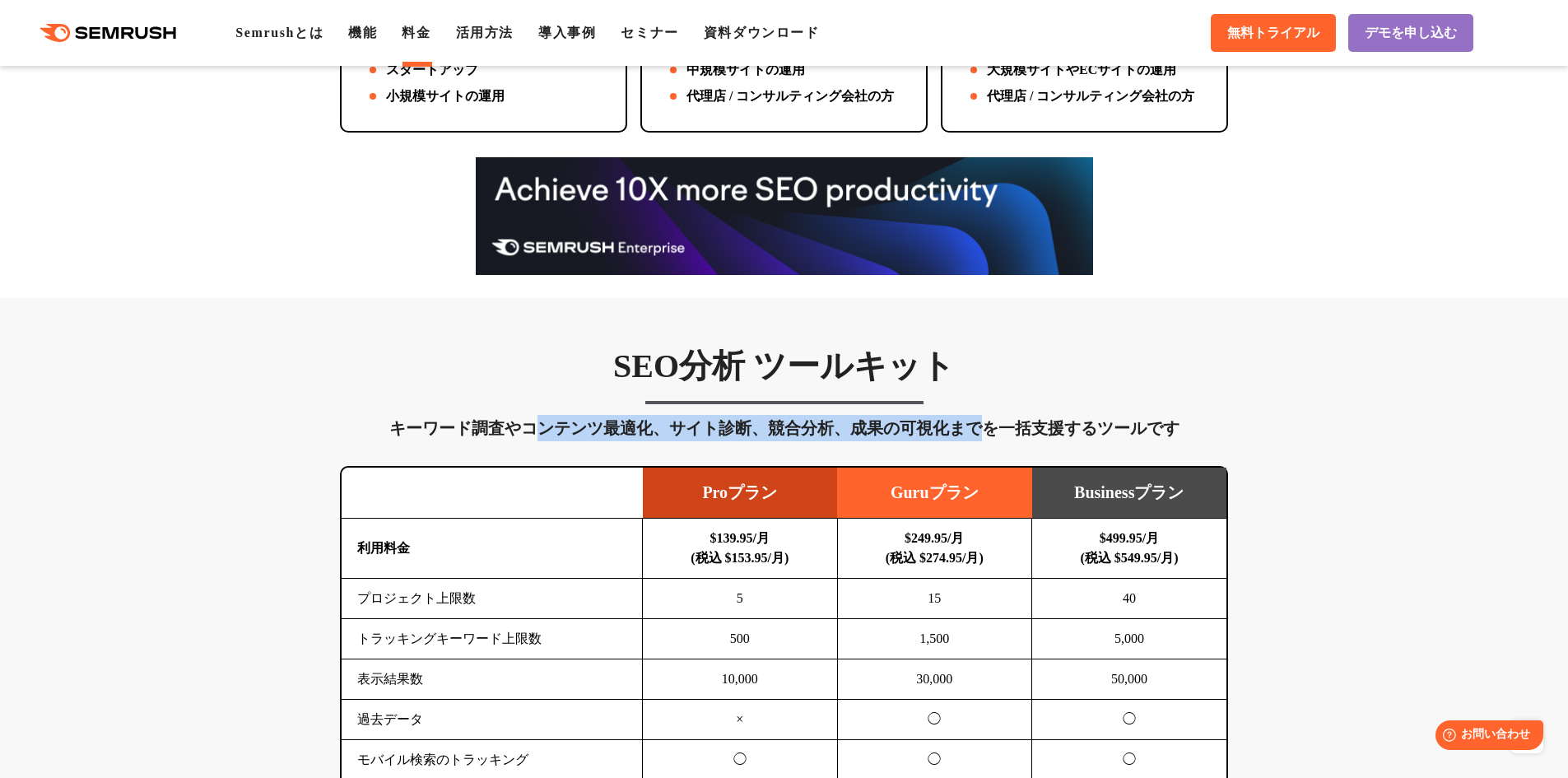
click at [989, 431] on div "キーワード調査やコンテンツ最適化、サイト診断、競合分析、成果の可視化までを一括支援するツールです" at bounding box center [784, 428] width 888 height 26
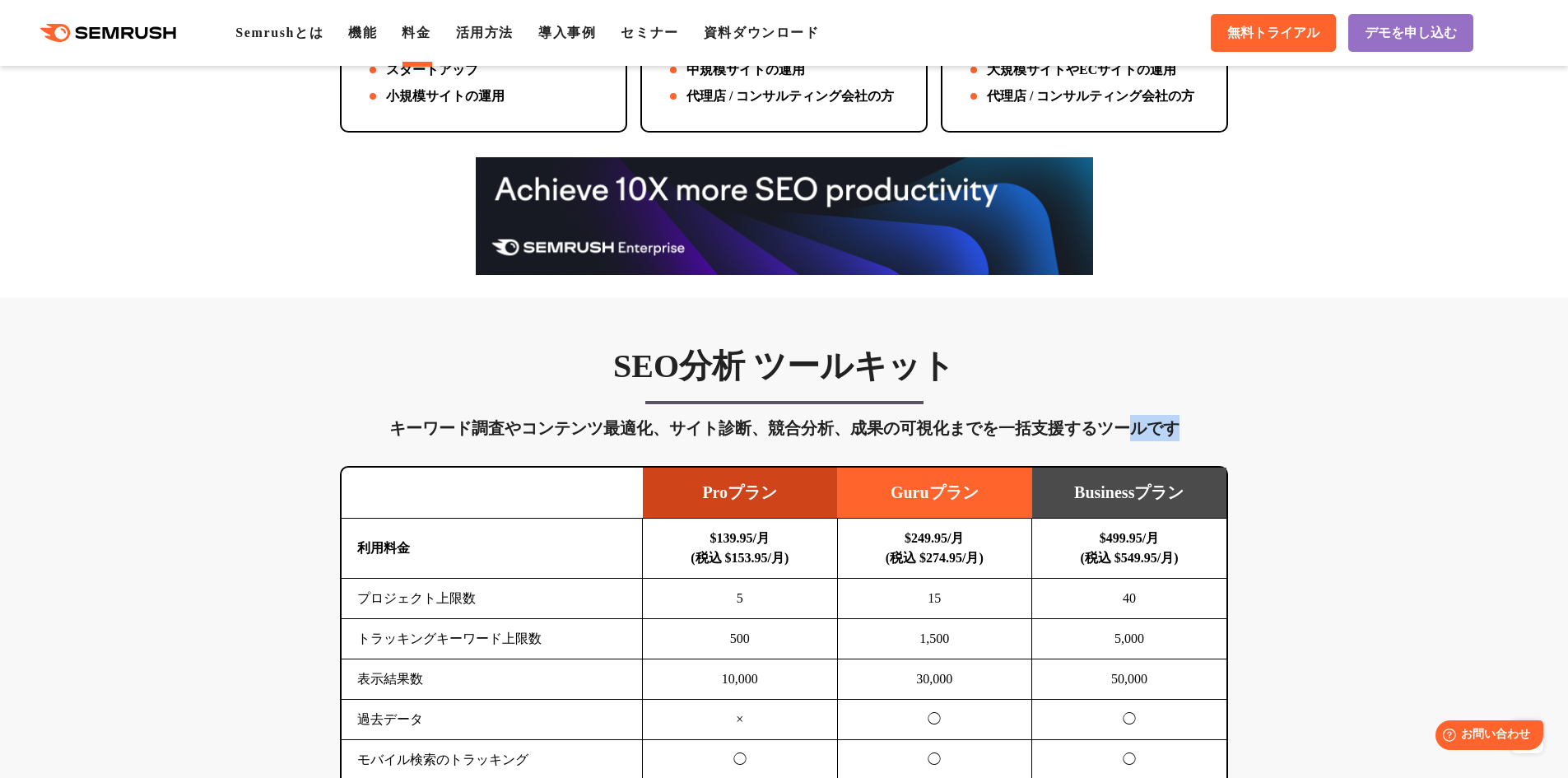
drag, startPoint x: 1122, startPoint y: 429, endPoint x: 532, endPoint y: 448, distance: 590.3
click at [532, 448] on div "SEO分析 ツールキット キーワード調査やコンテンツ最適化、サイト診断、競合分析、成果の可視化までを一括支援するツールです 横にスワイプしてください Proプ…" at bounding box center [784, 714] width 921 height 738
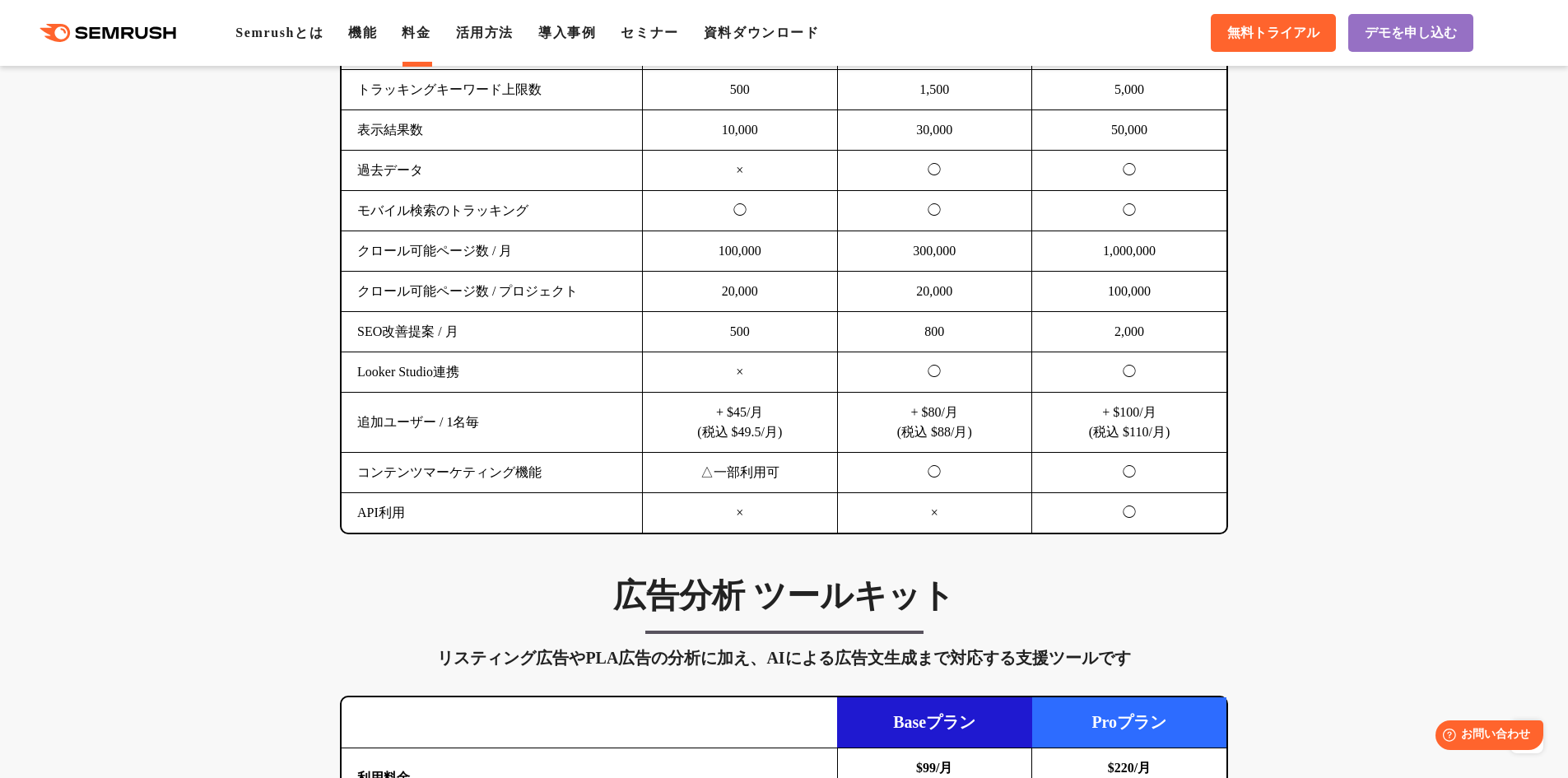
scroll to position [1509, 0]
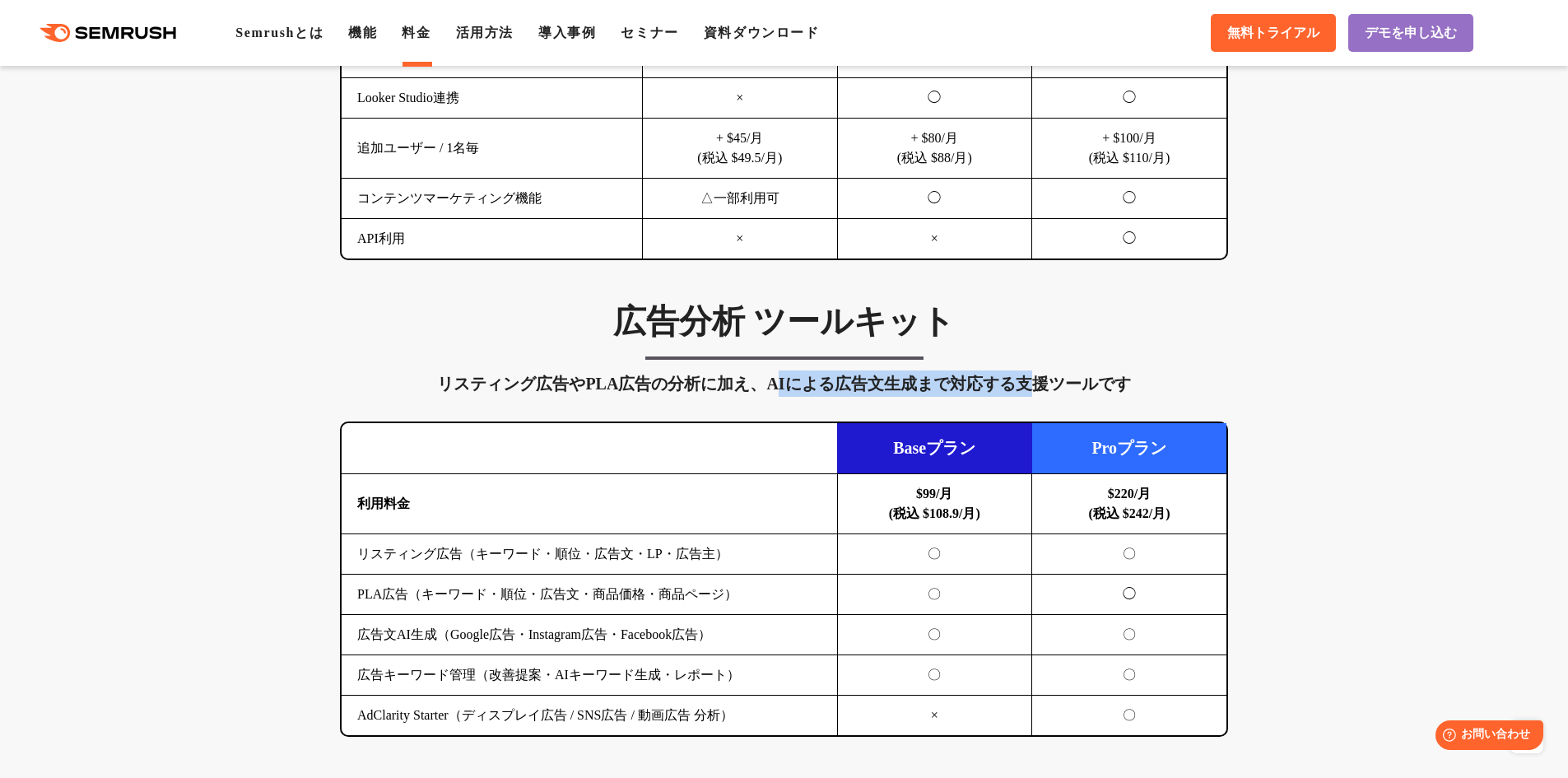
drag, startPoint x: 879, startPoint y: 379, endPoint x: 758, endPoint y: 382, distance: 121.0
click at [758, 382] on div "リスティング広告やPLA広告の分析に加え、AIによる広告文生成まで対応する支援ツールです" at bounding box center [784, 383] width 888 height 26
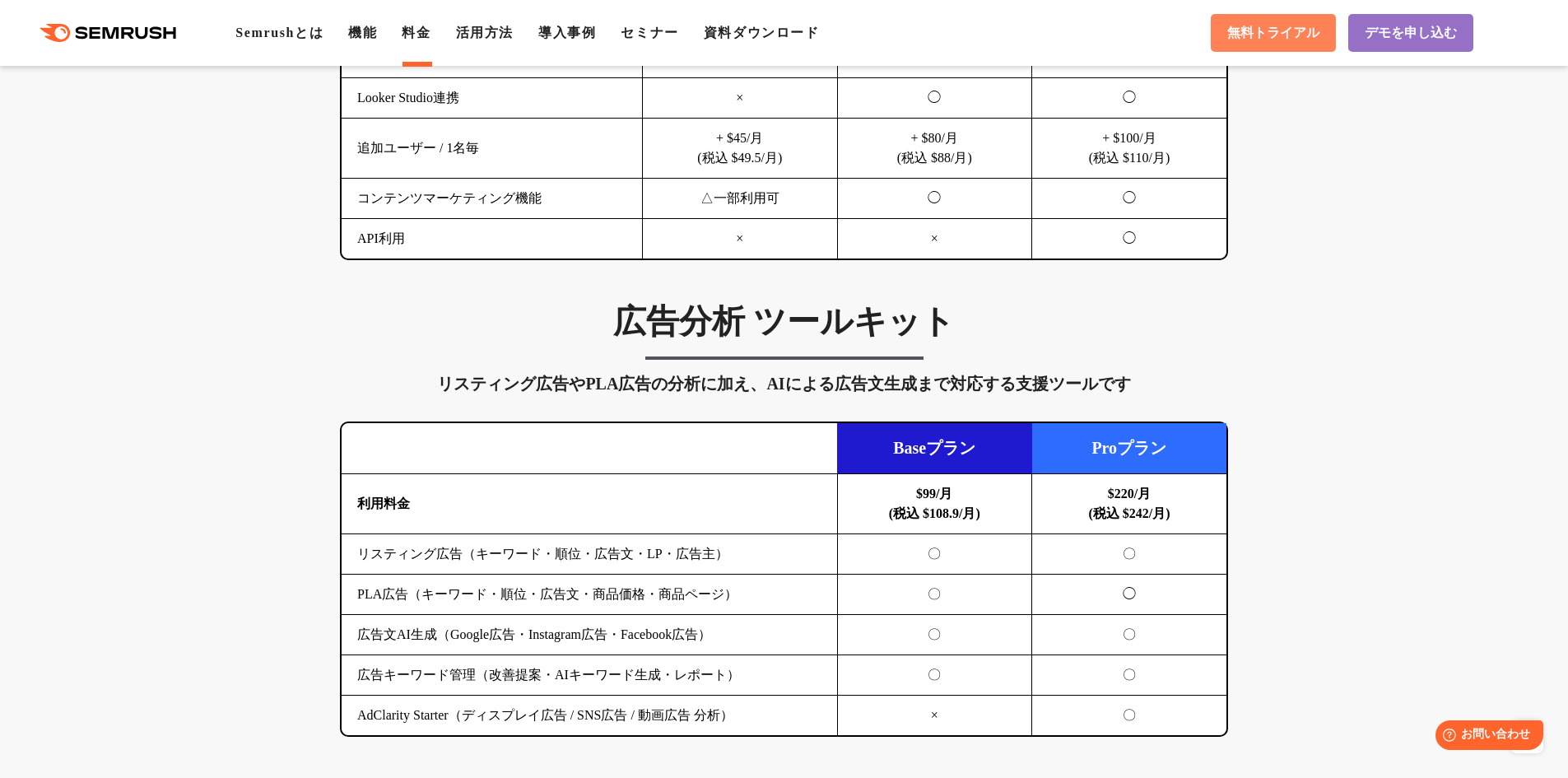
click at [1251, 50] on link "無料トライアル" at bounding box center [1273, 33] width 125 height 38
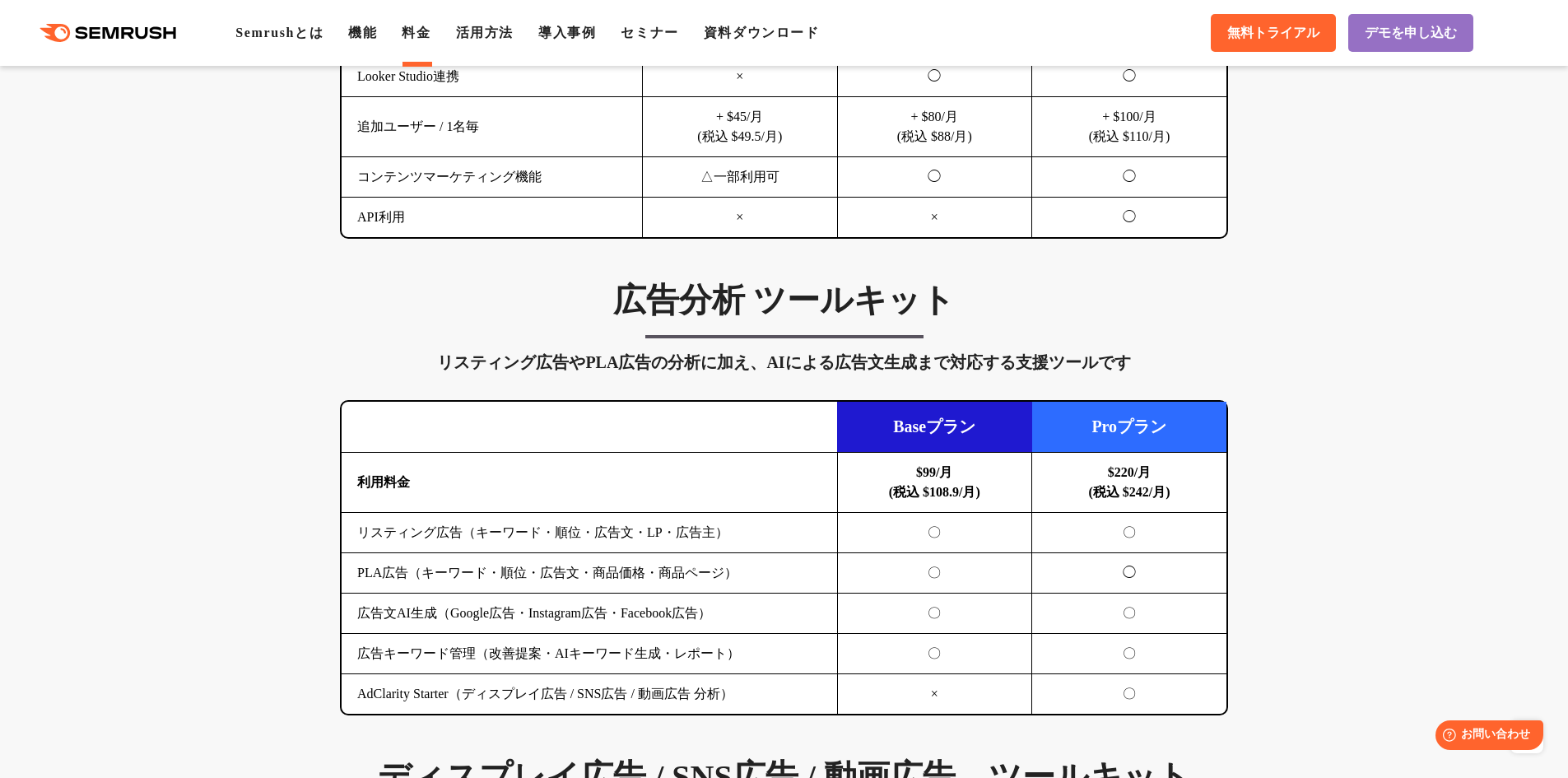
scroll to position [1372, 0]
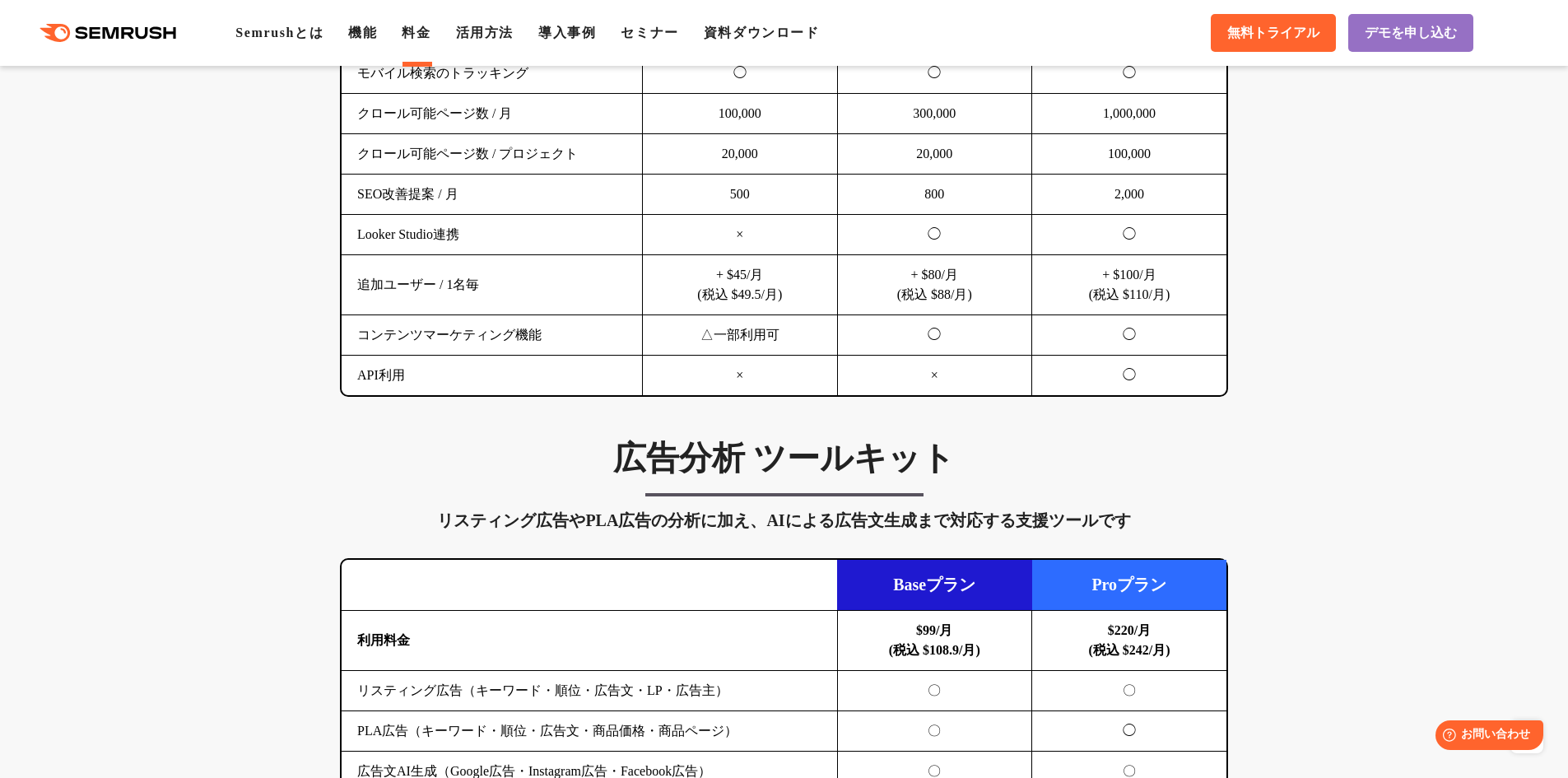
click at [725, 47] on div ".cls {fill: #FF642D;} .cls {fill: #FF642D;} Semrushとは 機能 料金 活用方法 導入事例 セミナー 資料ダウ…" at bounding box center [784, 33] width 1568 height 50
click at [728, 34] on link "資料ダウンロード" at bounding box center [762, 32] width 116 height 14
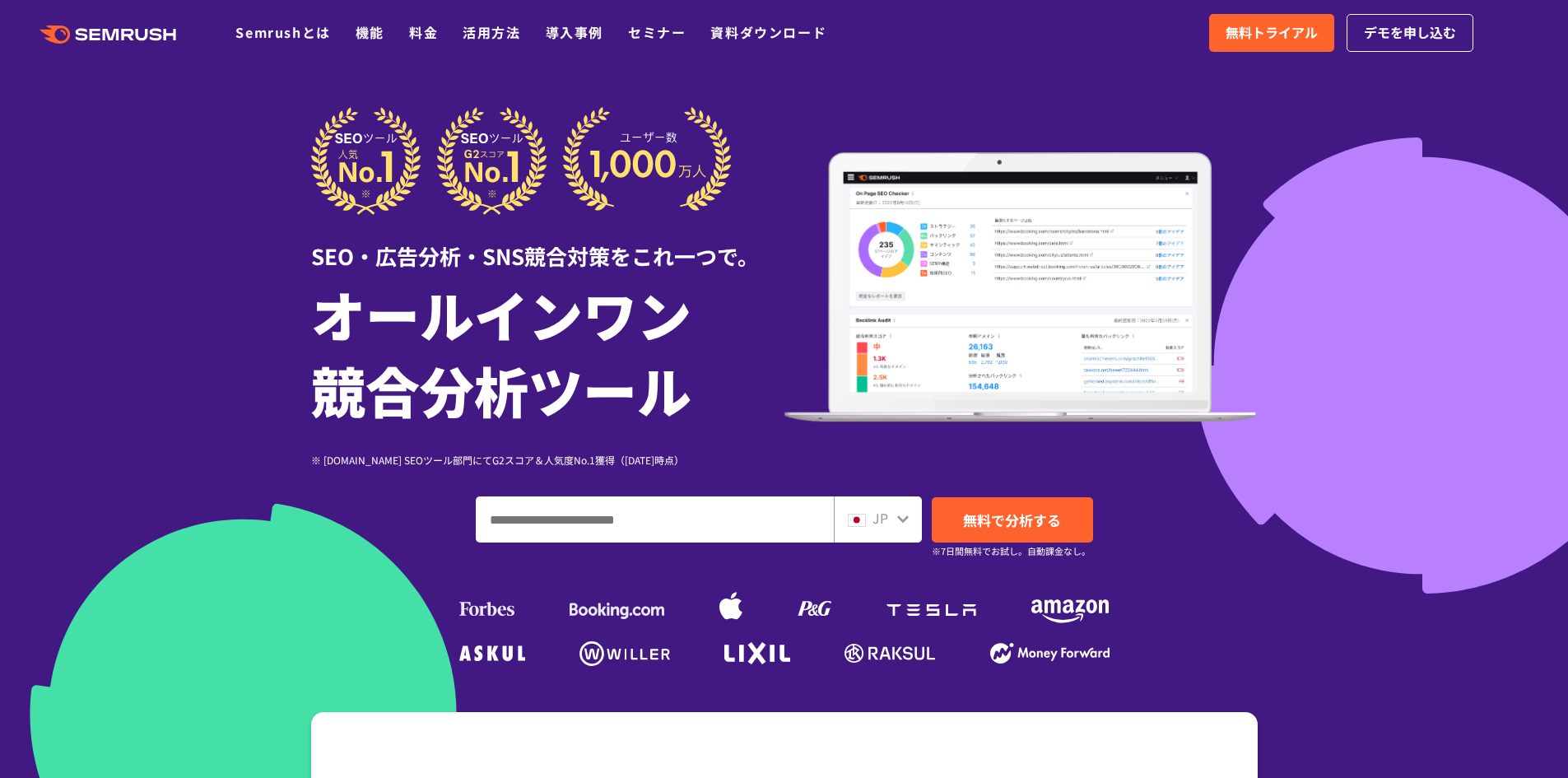
click at [675, 521] on input "ドメイン、キーワードまたはURLを入力してください" at bounding box center [654, 519] width 356 height 45
type input "*"
type input "*****"
click at [1072, 529] on link "無料で分析する" at bounding box center [1012, 520] width 162 height 45
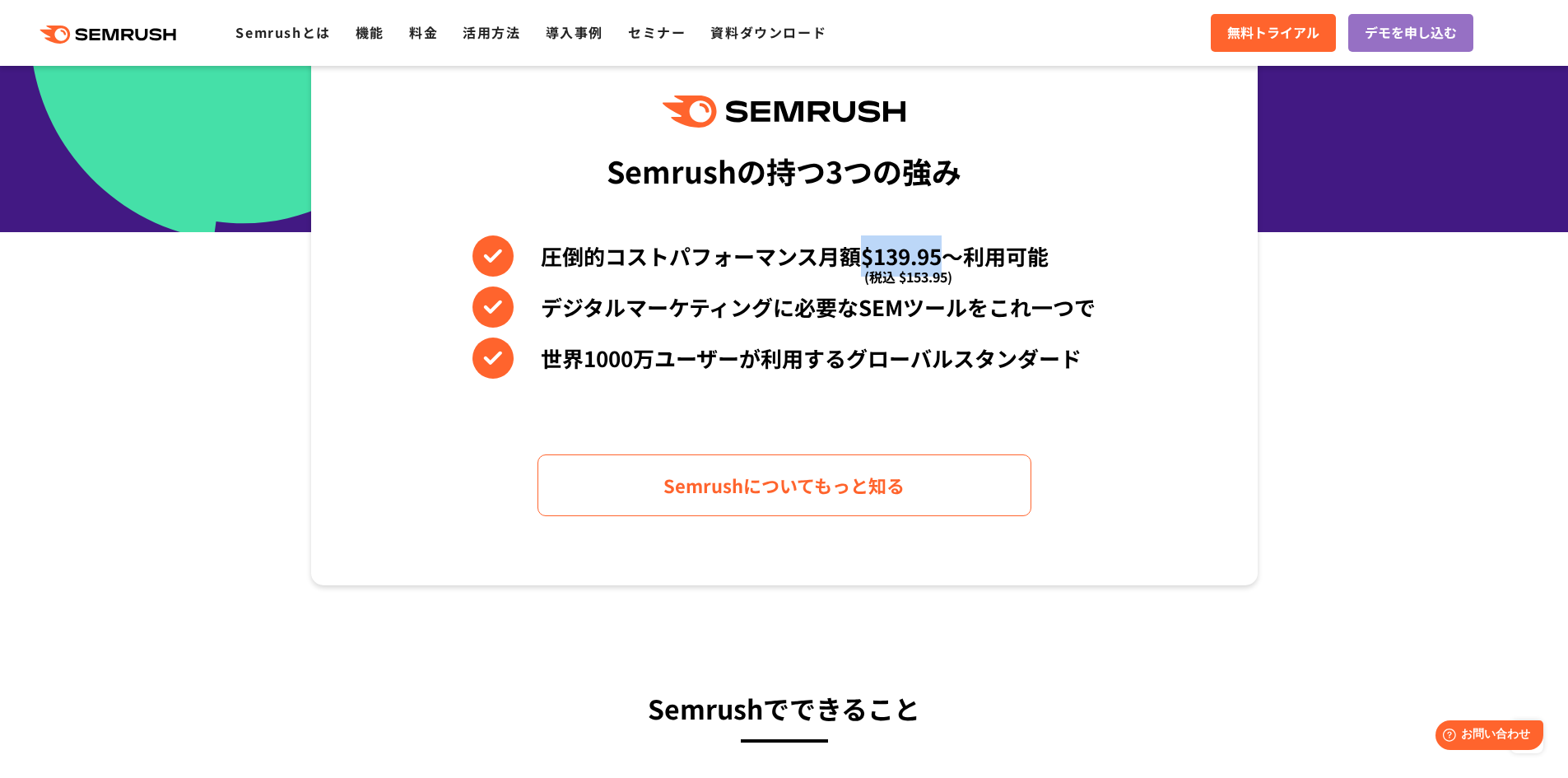
drag, startPoint x: 941, startPoint y: 252, endPoint x: 855, endPoint y: 252, distance: 86.0
click at [855, 252] on li "圧倒的コストパフォーマンス月額$139.95〜利用可能 (税込 $153.95)" at bounding box center [784, 256] width 623 height 41
copy li "$139.95"
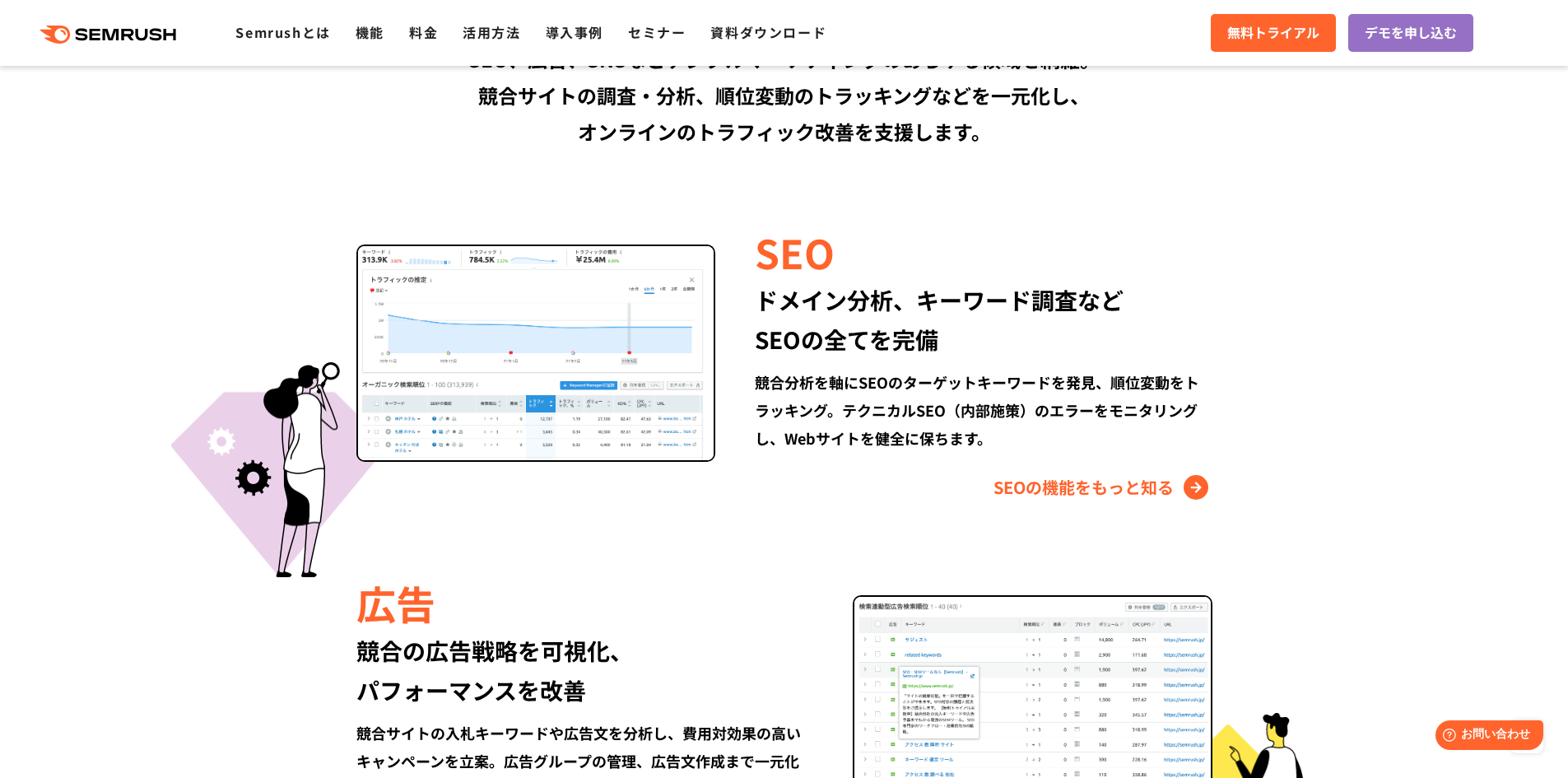
scroll to position [1509, 0]
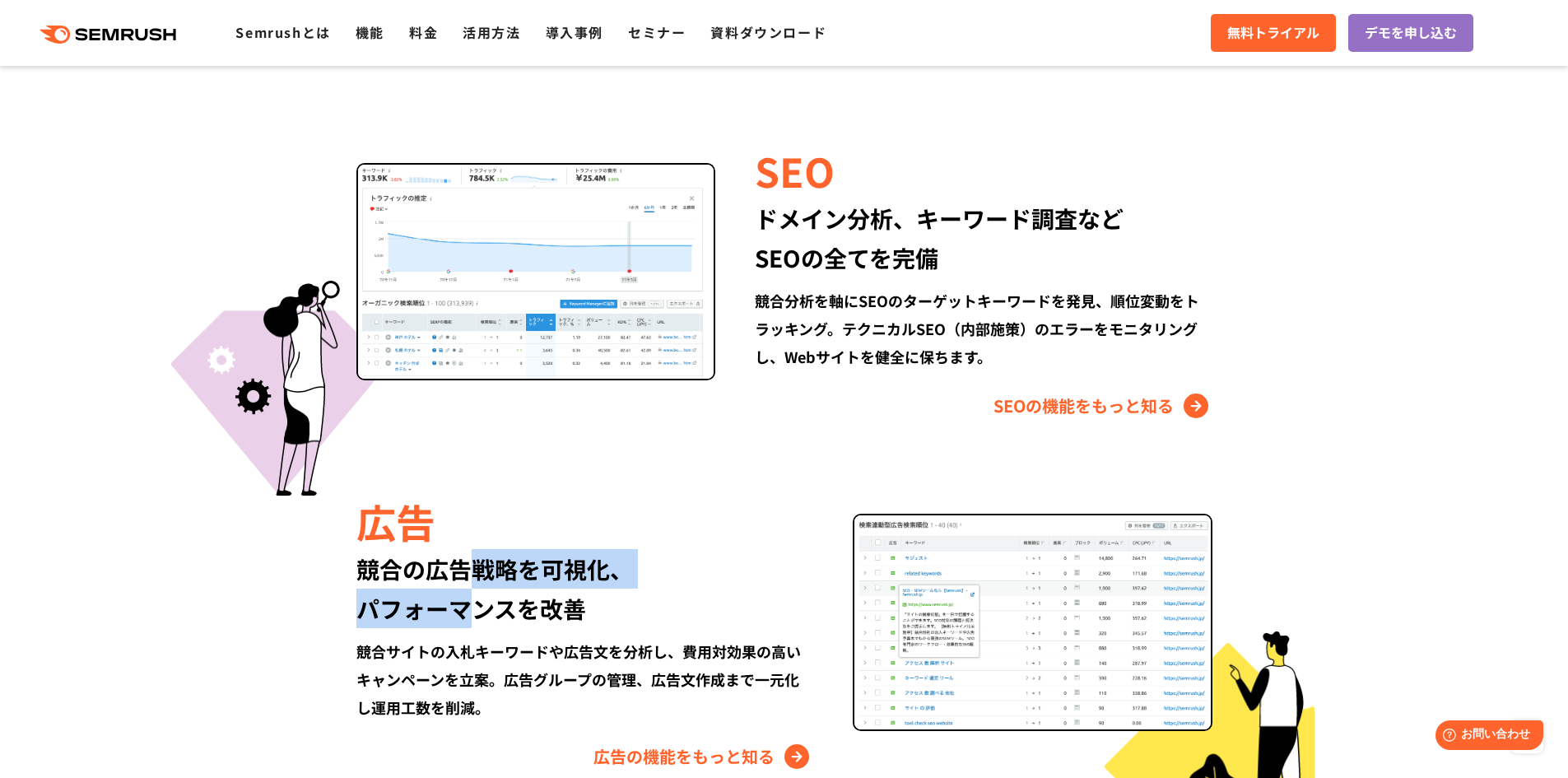
drag, startPoint x: 462, startPoint y: 564, endPoint x: 463, endPoint y: 632, distance: 68.0
click at [463, 631] on div "広告 競合の広告戦略を可視化、 パフォーマンスを改善 競合サイトの入札キーワードや広告文を分析し、費用対効果の高いキャンペーンを立案。広告グループの管理、広告…" at bounding box center [604, 631] width 496 height 276
click at [463, 632] on div "広告 競合の広告戦略を可視化、 パフォーマンスを改善 競合サイトの入札キーワードや広告文を分析し、費用対効果の高いキャンペーンを立案。広告グループの管理、広告…" at bounding box center [604, 631] width 496 height 276
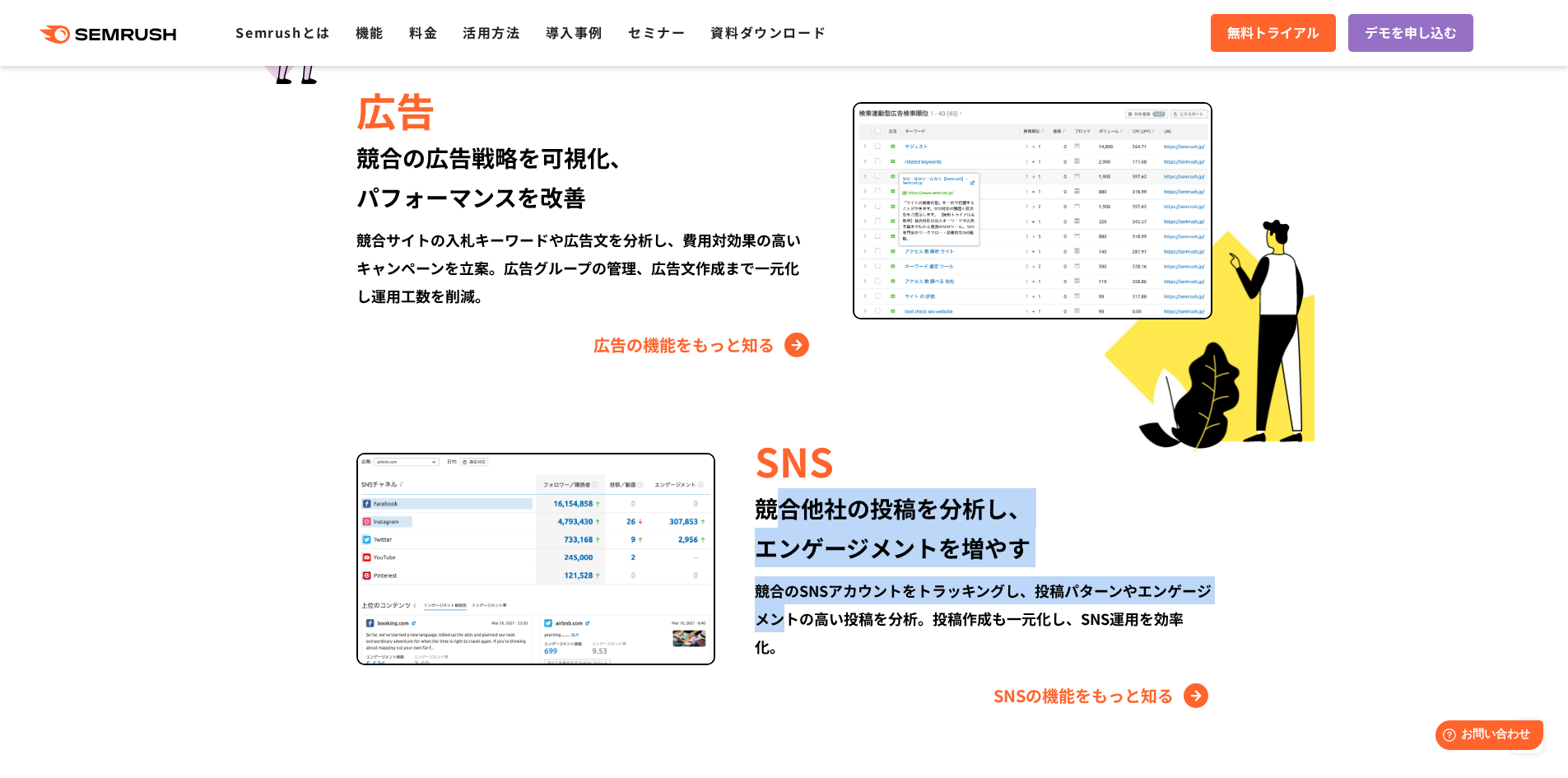
drag, startPoint x: 776, startPoint y: 518, endPoint x: 801, endPoint y: 617, distance: 102.1
click at [801, 617] on div "SNS 競合他社の投稿を分析し、 エンゲージメントを増やす 競合のSNSアカウントをトラッキングし、投稿パターンやエンゲージメントの高い投稿を分析。投稿作成も…" at bounding box center [963, 570] width 496 height 276
click at [801, 616] on div "競合のSNSアカウントをトラッキングし、投稿パターンやエンゲージメントの高い投稿を分析。投稿作成も一元化し、SNS運用を効率化。" at bounding box center [983, 618] width 456 height 84
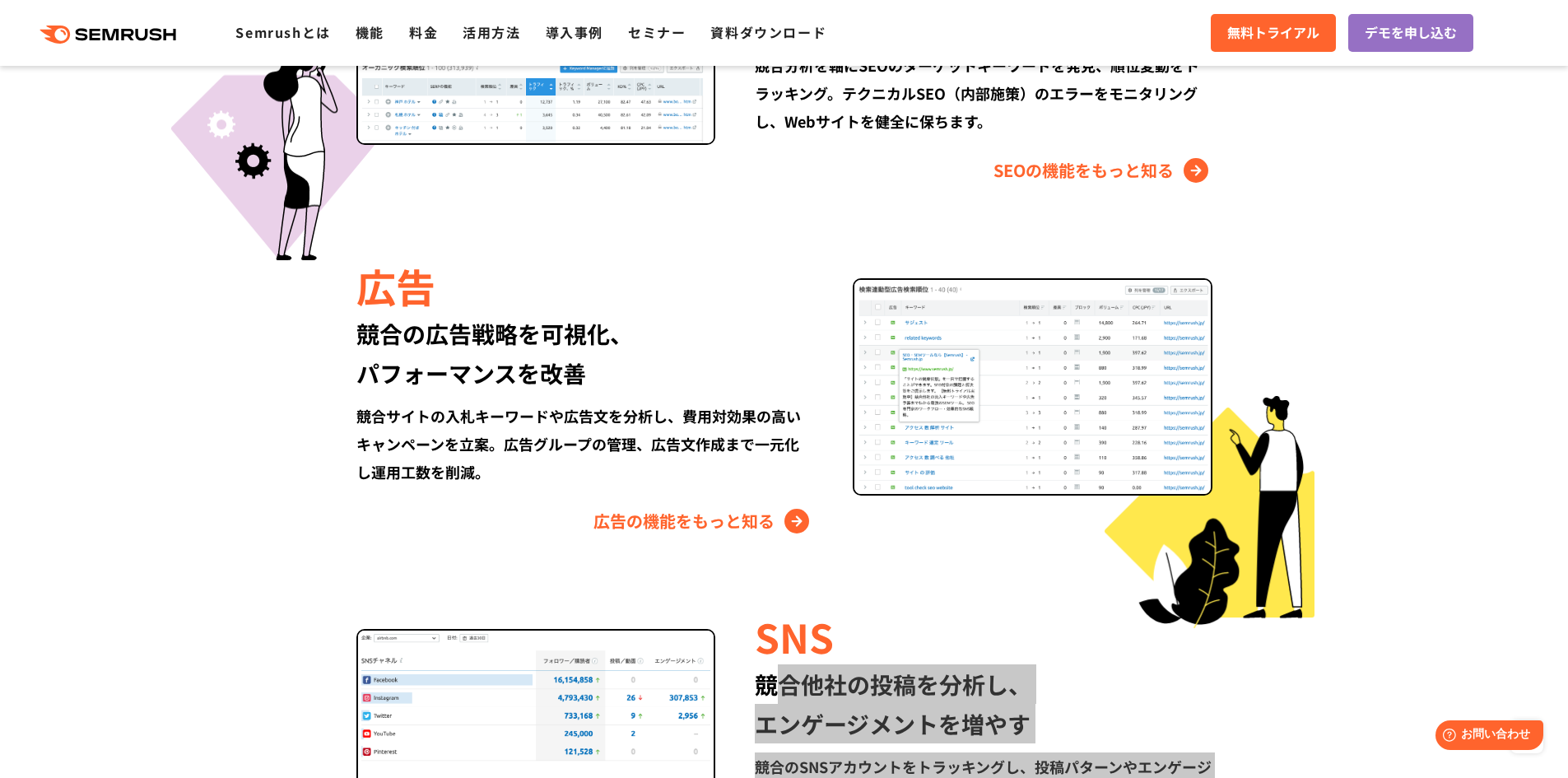
scroll to position [1783, 0]
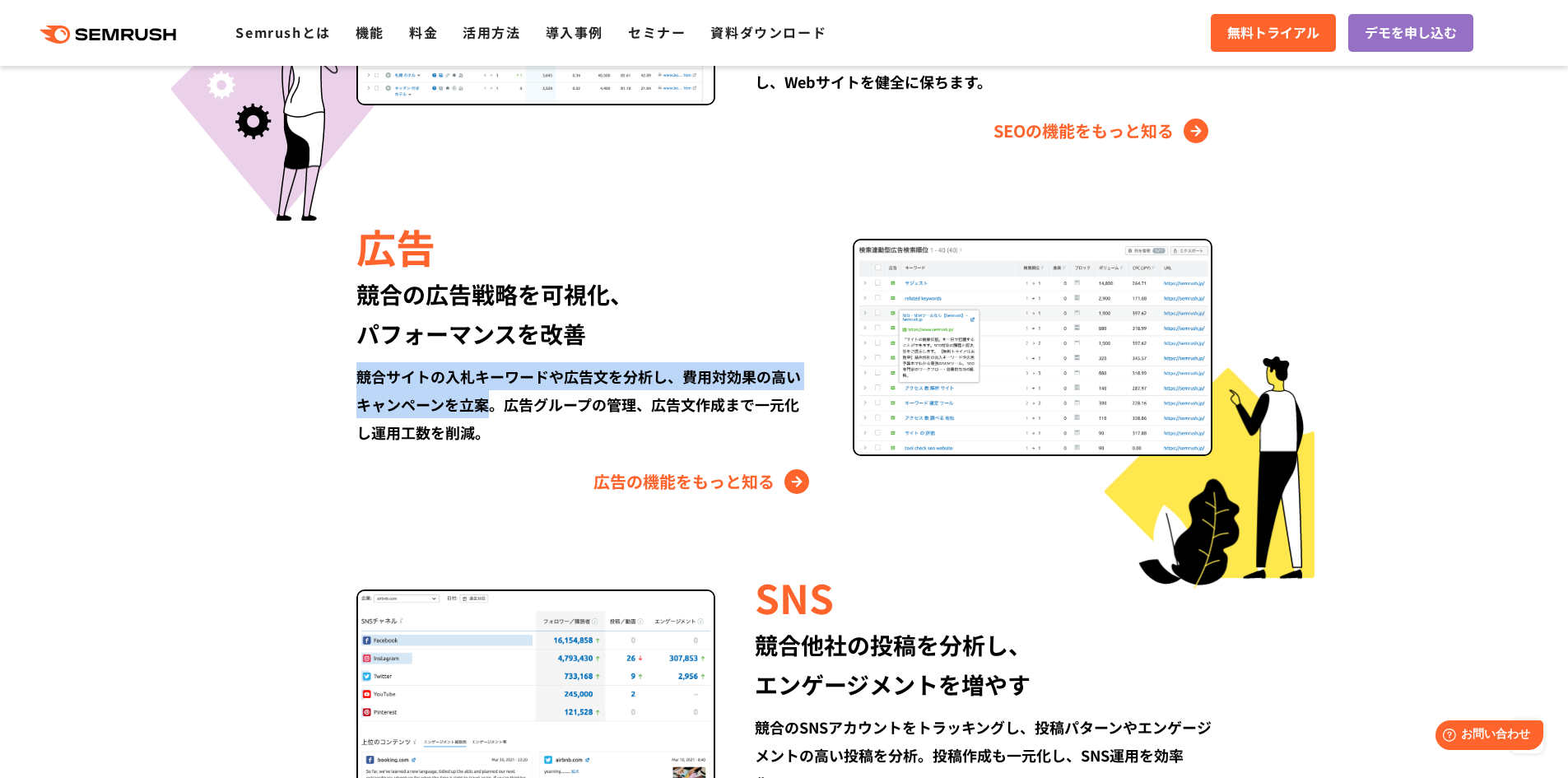
drag, startPoint x: 348, startPoint y: 377, endPoint x: 489, endPoint y: 388, distance: 141.4
click at [488, 390] on div "広告 競合の広告戦略を可視化、 パフォーマンスを改善 競合サイトの入札キーワードや広告文を分析し、費用対効果の高いキャンペーンを立案。広告グループの管理、広告…" at bounding box center [784, 356] width 947 height 276
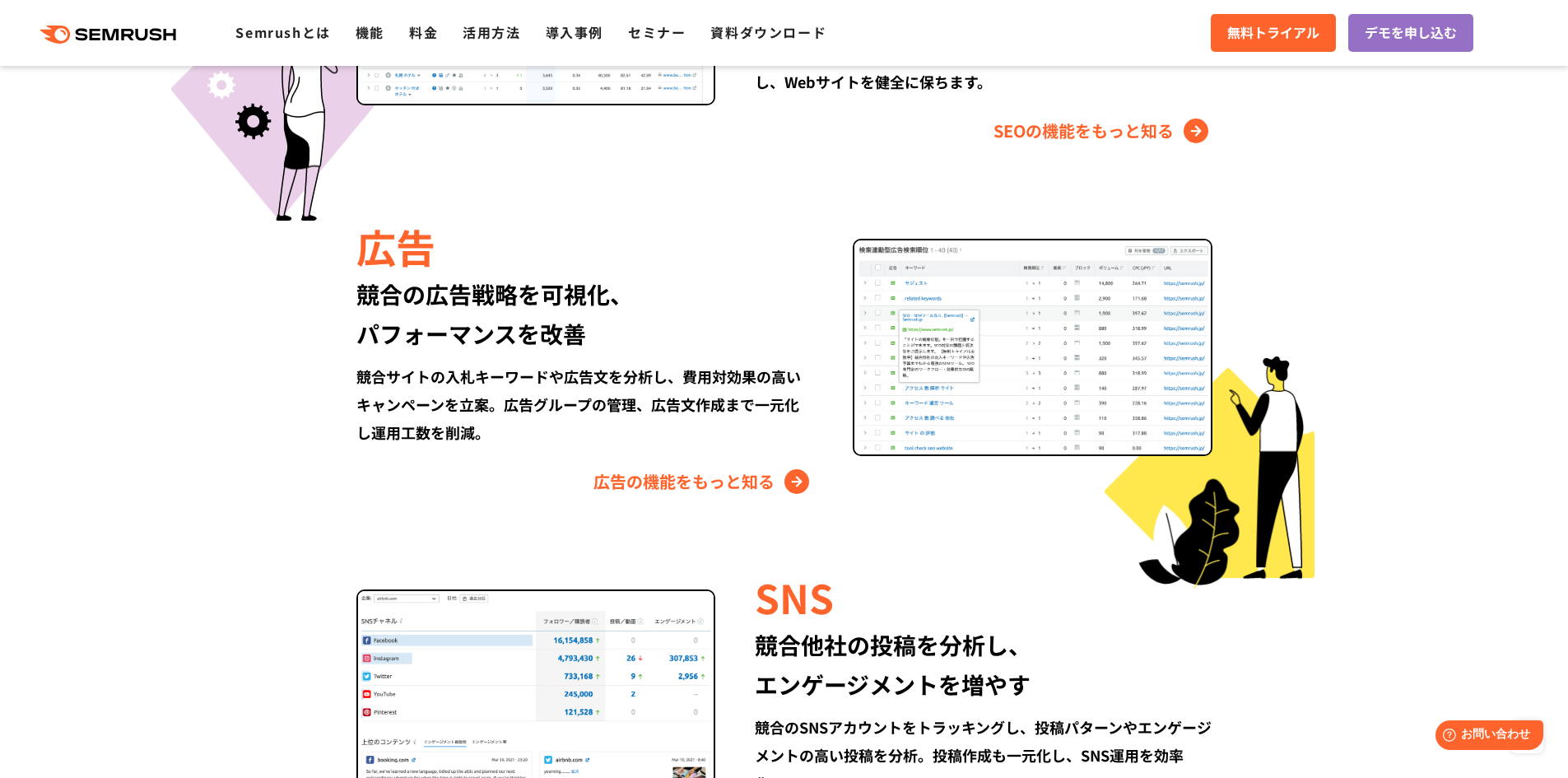
click at [522, 381] on div "競合サイトの入札キーワードや広告文を分析し、費用対効果の高いキャンペーンを立案。広告グループの管理、広告文作成まで一元化し運用工数を削減。" at bounding box center [584, 404] width 456 height 84
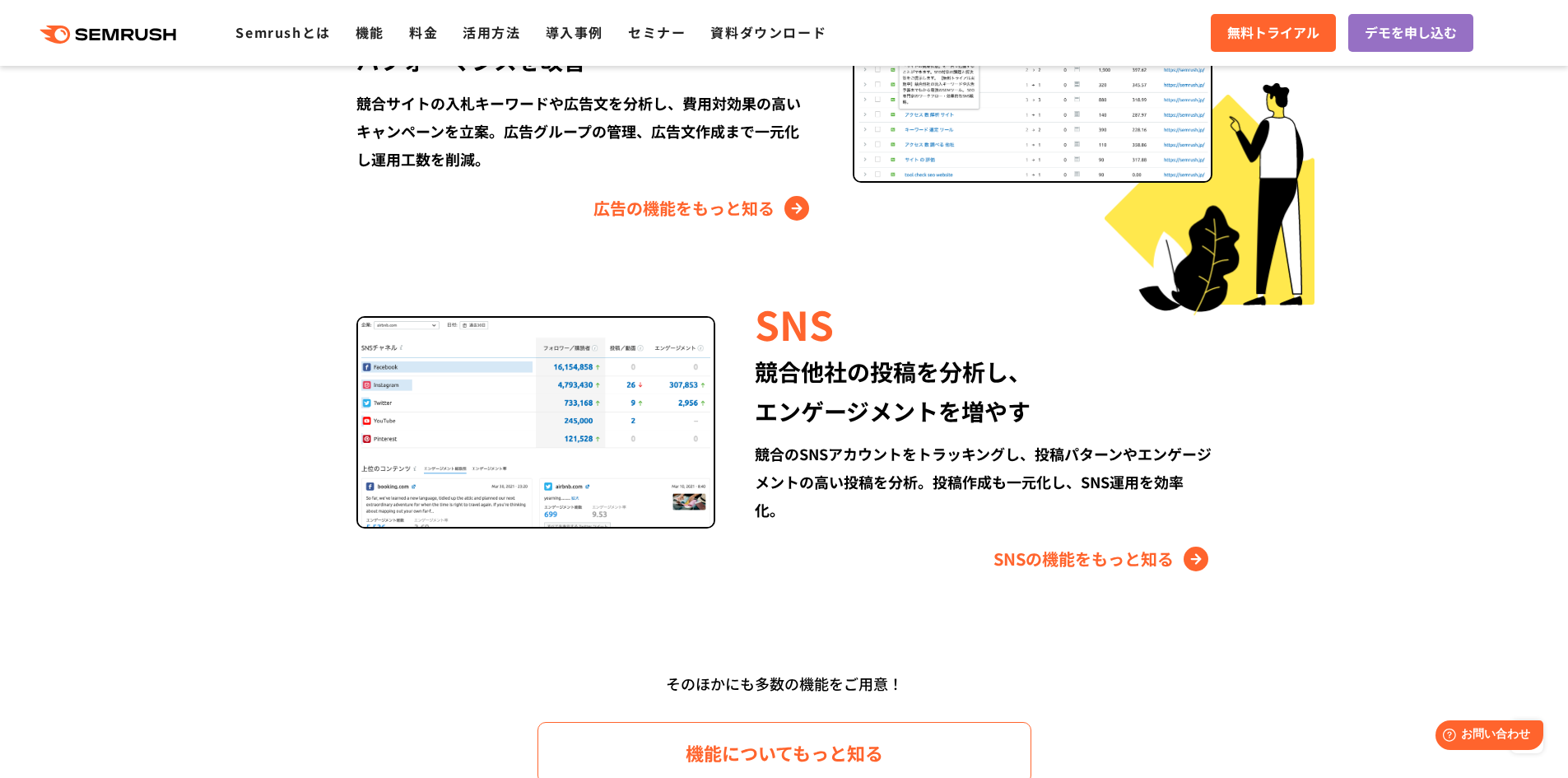
scroll to position [2057, 0]
drag, startPoint x: 768, startPoint y: 374, endPoint x: 888, endPoint y: 379, distance: 120.1
click at [888, 379] on div "競合他社の投稿を分析し、 エンゲージメントを増やす" at bounding box center [983, 390] width 456 height 79
click at [888, 379] on div "競合他社の投稿を分析し、 エンゲージメントを増やす" at bounding box center [983, 390] width 456 height 79
drag, startPoint x: 913, startPoint y: 384, endPoint x: 751, endPoint y: 375, distance: 162.2
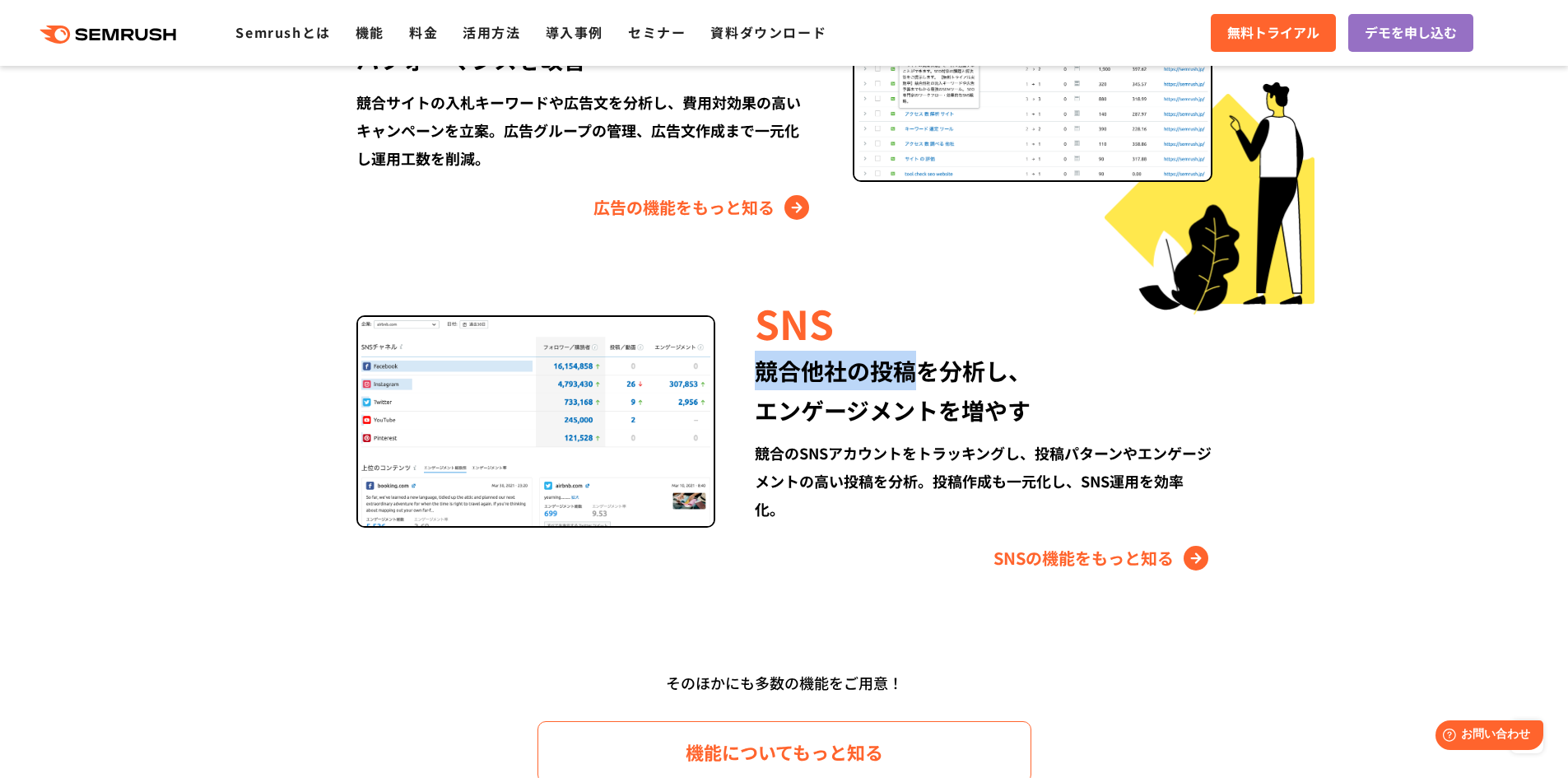
click at [751, 375] on div "SNS 競合他社の投稿を分析し、 エンゲージメントを増やす 競合のSNSアカウントをトラッキングし、投稿パターンやエンゲージメントの高い投稿を分析。投稿作成も…" at bounding box center [963, 433] width 496 height 276
copy div "競合他社の投稿"
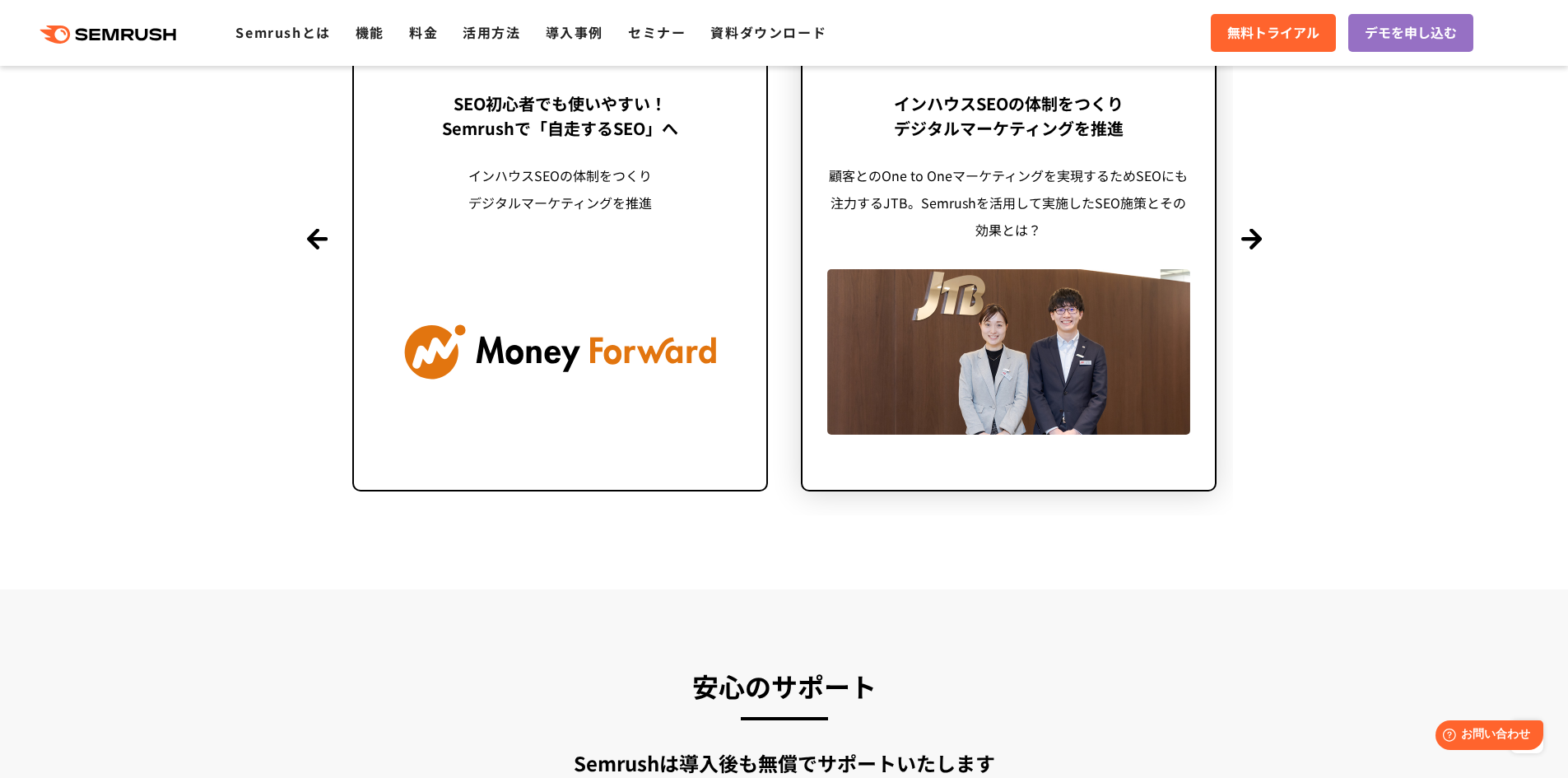
scroll to position [3978, 0]
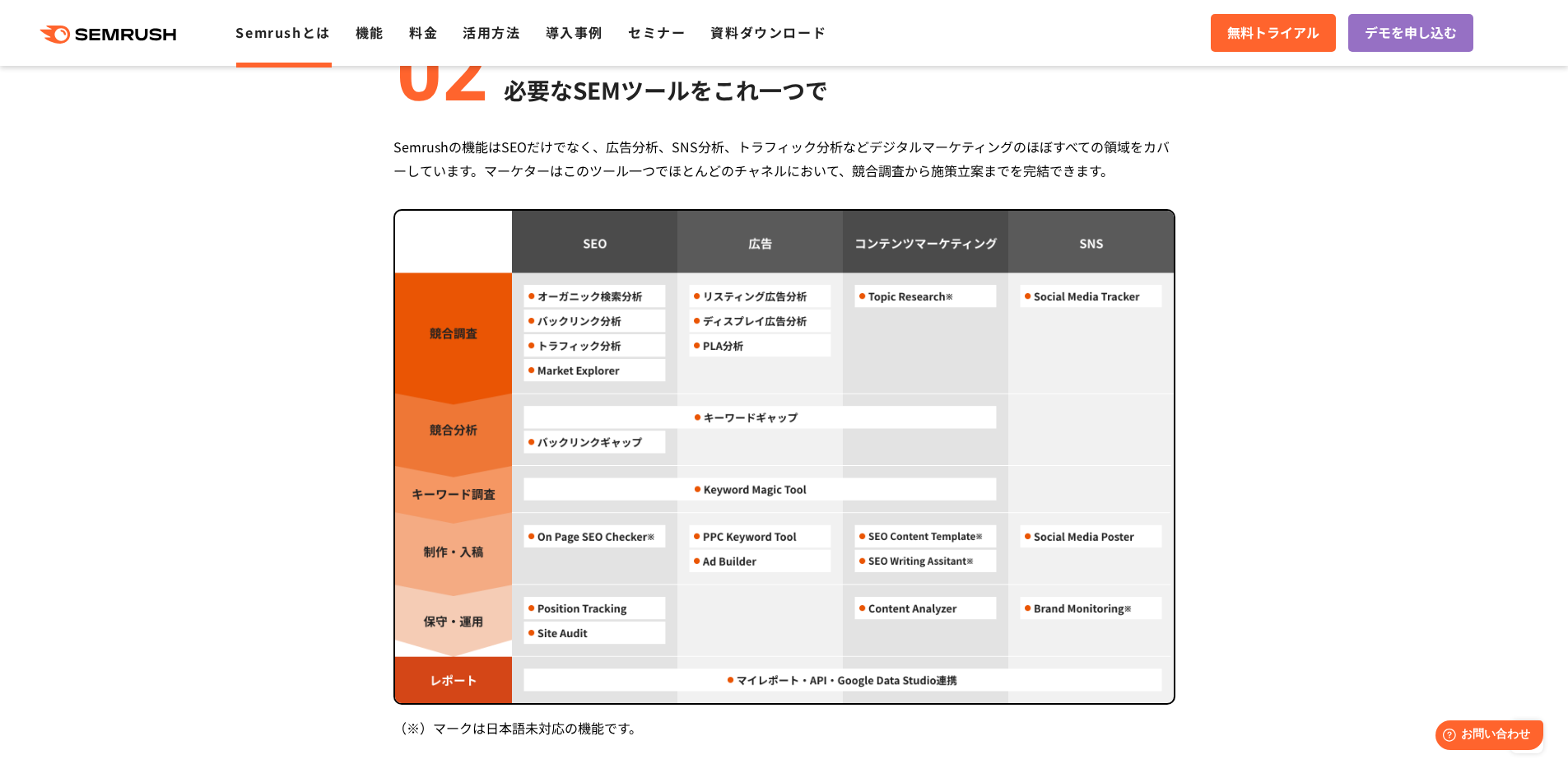
scroll to position [1372, 0]
